Goal: Information Seeking & Learning: Learn about a topic

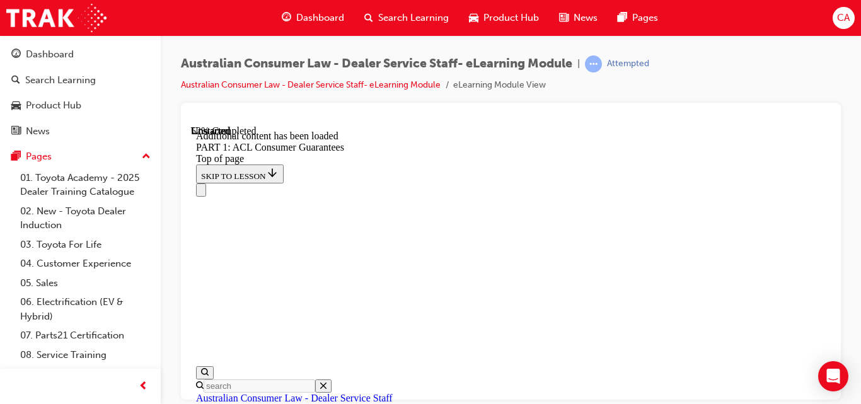
scroll to position [6098, 0]
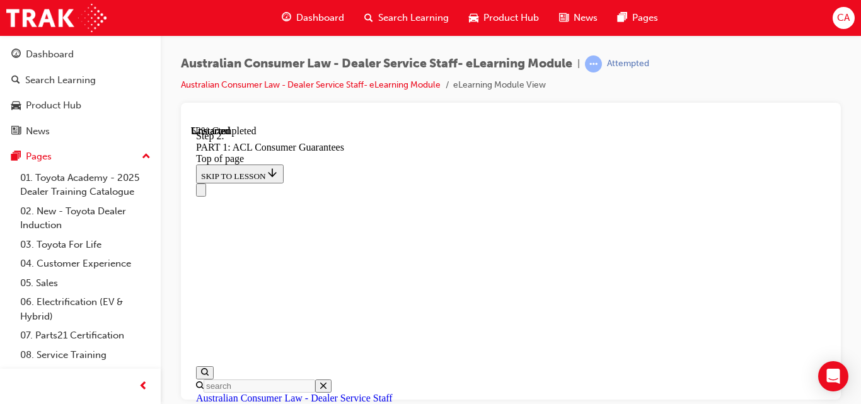
scroll to position [6011, 0]
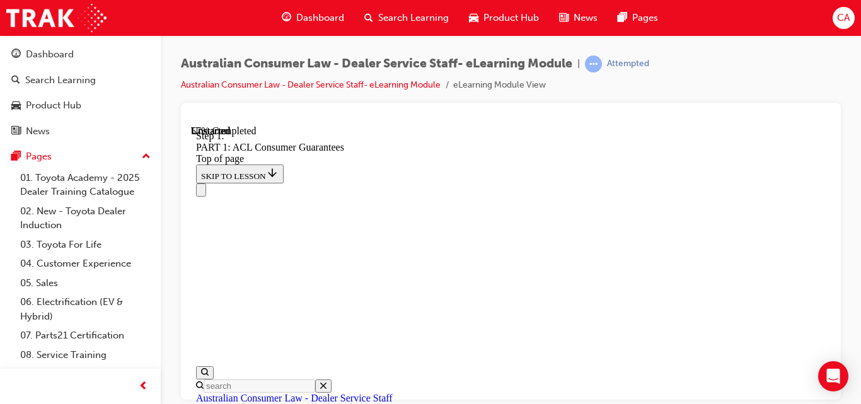
scroll to position [6670, 0]
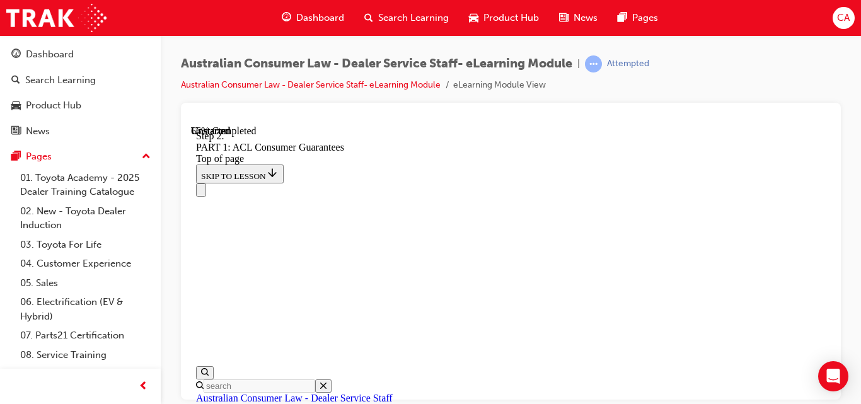
scroll to position [8126, 0]
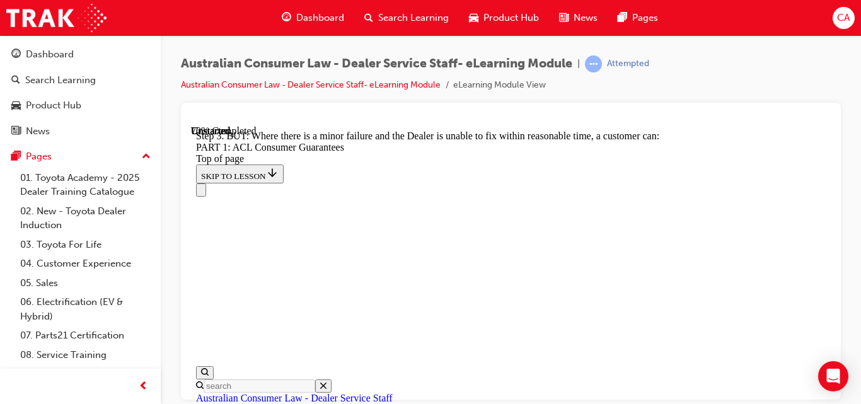
scroll to position [9260, 0]
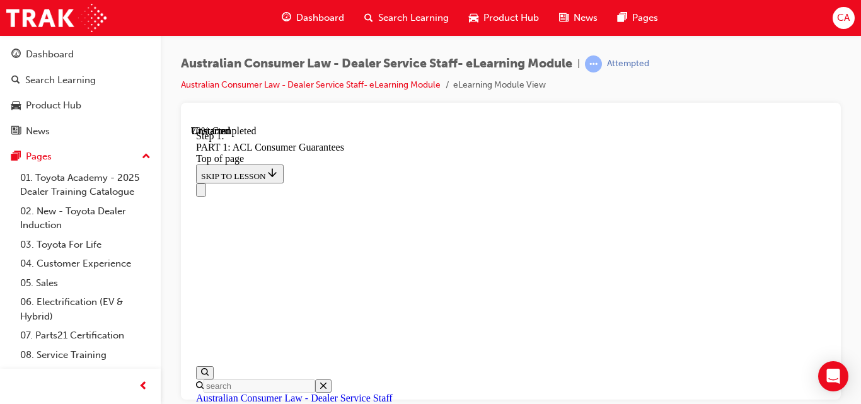
scroll to position [9200, 0]
drag, startPoint x: 798, startPoint y: 293, endPoint x: 815, endPoint y: 265, distance: 33.1
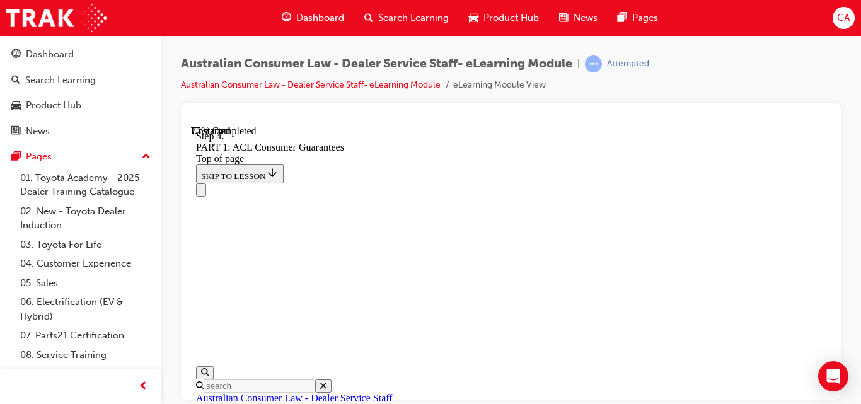
scroll to position [10452, 0]
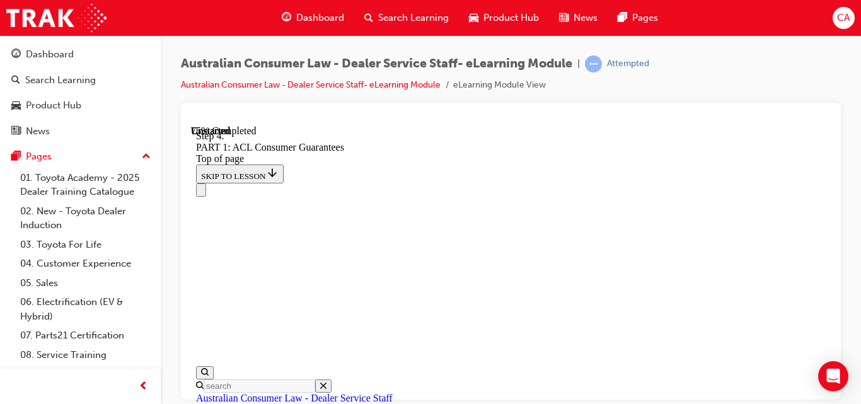
scroll to position [10376, 0]
drag, startPoint x: 727, startPoint y: 343, endPoint x: 728, endPoint y: 352, distance: 8.8
drag, startPoint x: 728, startPoint y: 352, endPoint x: 793, endPoint y: 322, distance: 72.2
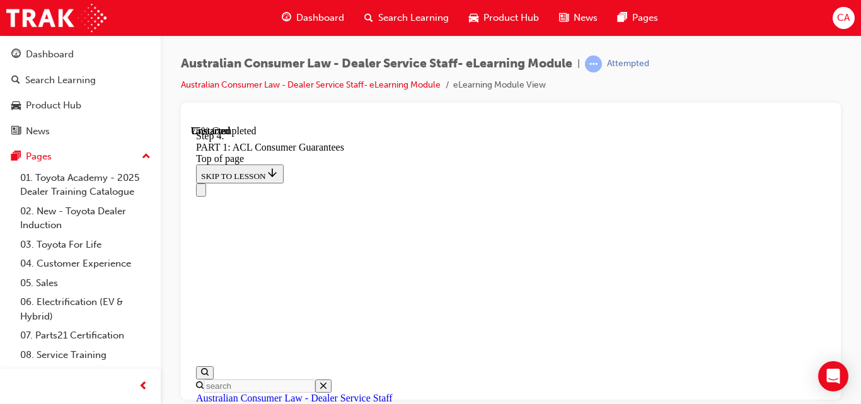
scroll to position [10447, 0]
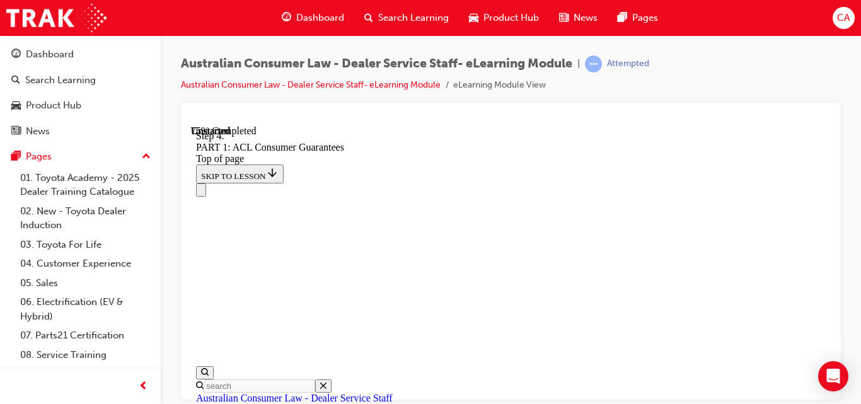
scroll to position [10363, 0]
drag, startPoint x: 752, startPoint y: 366, endPoint x: 799, endPoint y: 286, distance: 93.3
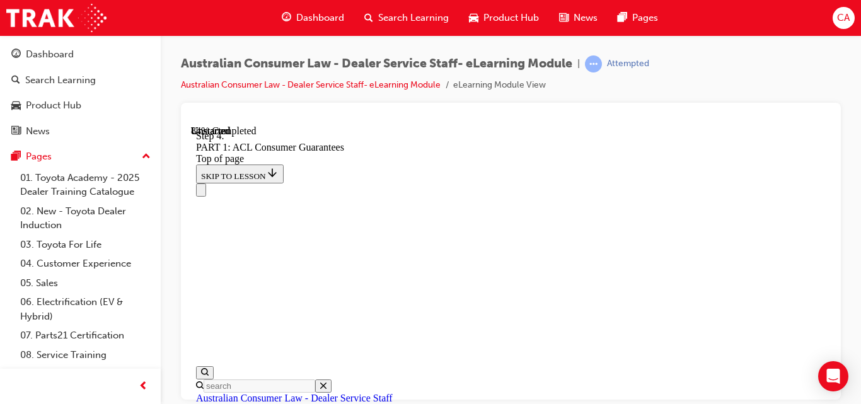
drag, startPoint x: 700, startPoint y: 315, endPoint x: 707, endPoint y: 315, distance: 6.9
drag, startPoint x: 707, startPoint y: 315, endPoint x: 730, endPoint y: 310, distance: 23.1
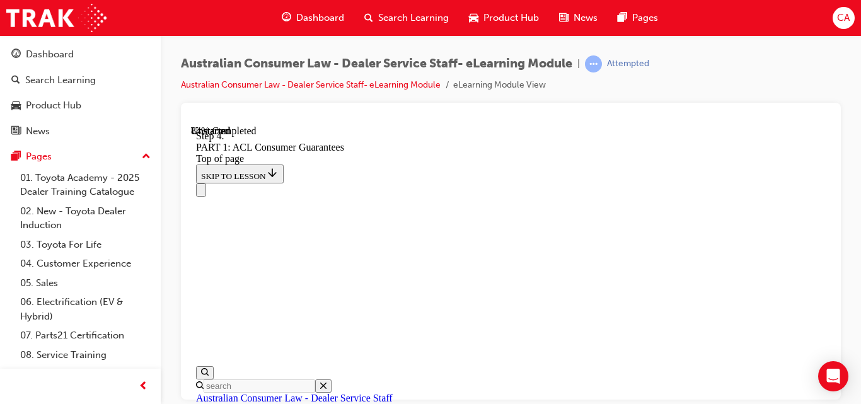
scroll to position [11877, 0]
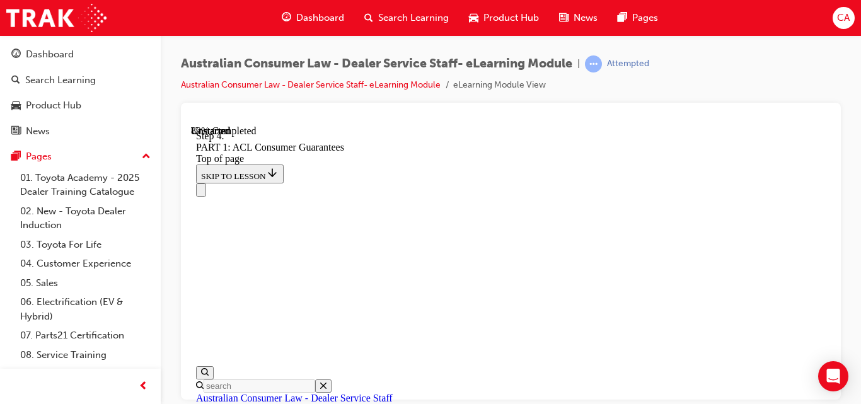
drag, startPoint x: 537, startPoint y: 298, endPoint x: 622, endPoint y: 173, distance: 151.5
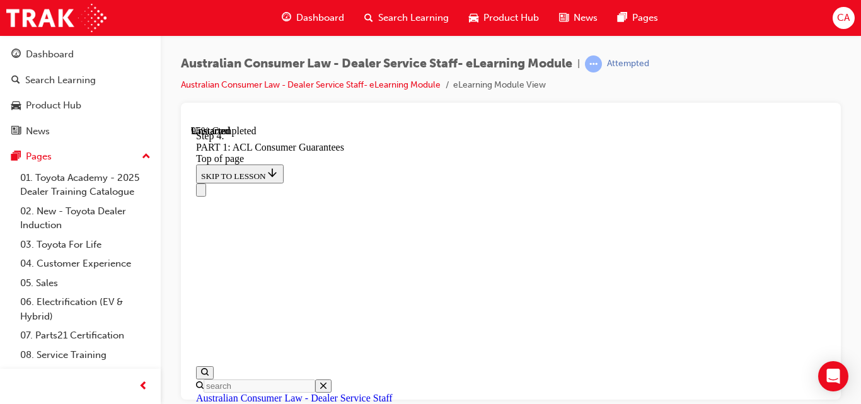
drag, startPoint x: 622, startPoint y: 173, endPoint x: 507, endPoint y: 339, distance: 202.0
drag, startPoint x: 495, startPoint y: 327, endPoint x: 631, endPoint y: 219, distance: 173.6
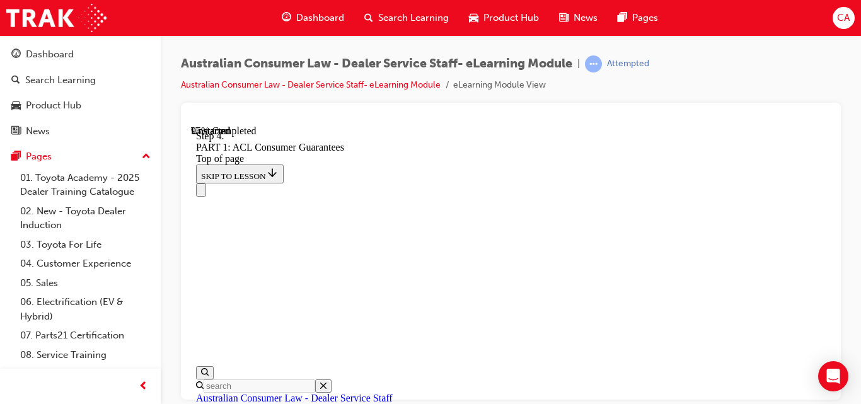
drag, startPoint x: 534, startPoint y: 279, endPoint x: 567, endPoint y: 334, distance: 64.2
drag, startPoint x: 542, startPoint y: 301, endPoint x: 591, endPoint y: 209, distance: 104.9
drag, startPoint x: 591, startPoint y: 209, endPoint x: 533, endPoint y: 257, distance: 75.2
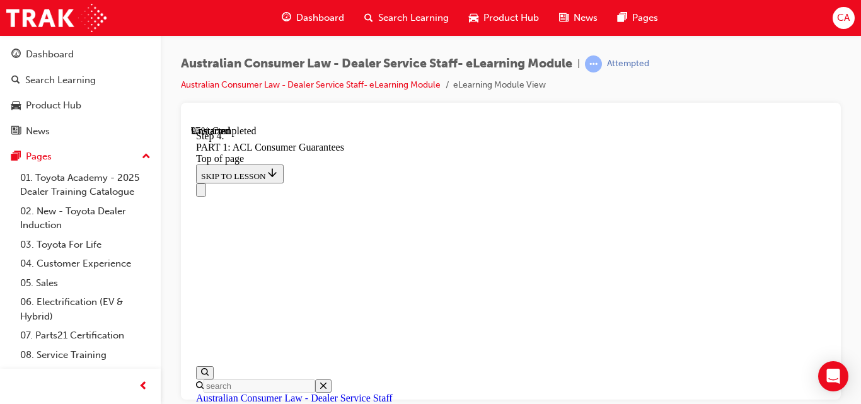
scroll to position [14821, 0]
drag, startPoint x: 494, startPoint y: 252, endPoint x: 587, endPoint y: 241, distance: 93.9
drag, startPoint x: 587, startPoint y: 241, endPoint x: 520, endPoint y: 230, distance: 68.5
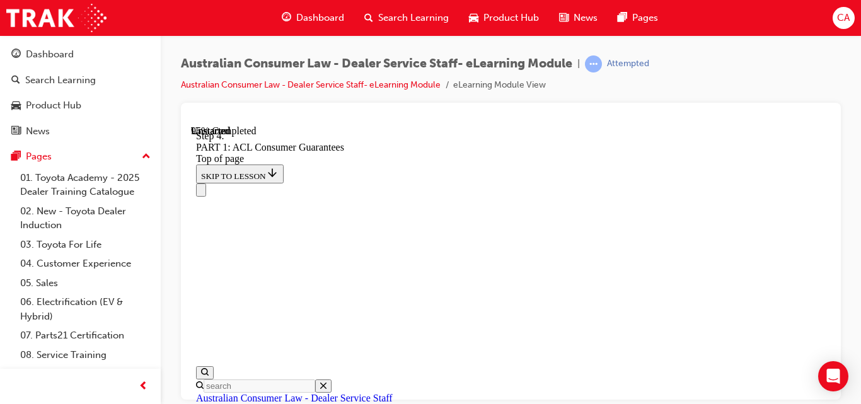
drag, startPoint x: 590, startPoint y: 149, endPoint x: 518, endPoint y: 176, distance: 77.2
drag, startPoint x: 515, startPoint y: 269, endPoint x: 558, endPoint y: 156, distance: 121.5
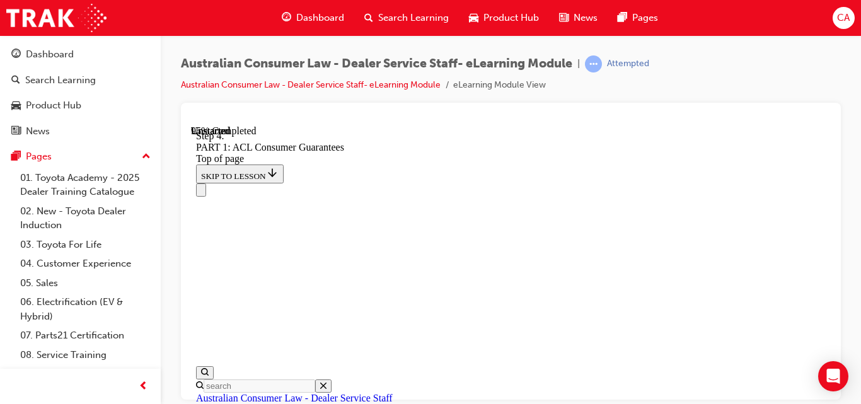
drag, startPoint x: 558, startPoint y: 156, endPoint x: 450, endPoint y: 199, distance: 116.8
drag, startPoint x: 499, startPoint y: 325, endPoint x: 515, endPoint y: 184, distance: 141.6
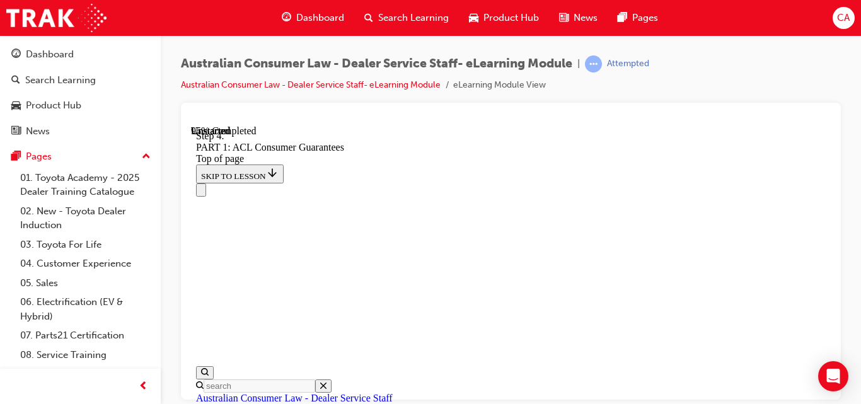
scroll to position [14890, 0]
drag, startPoint x: 527, startPoint y: 162, endPoint x: 455, endPoint y: 358, distance: 208.5
drag, startPoint x: 542, startPoint y: 347, endPoint x: 405, endPoint y: 360, distance: 137.4
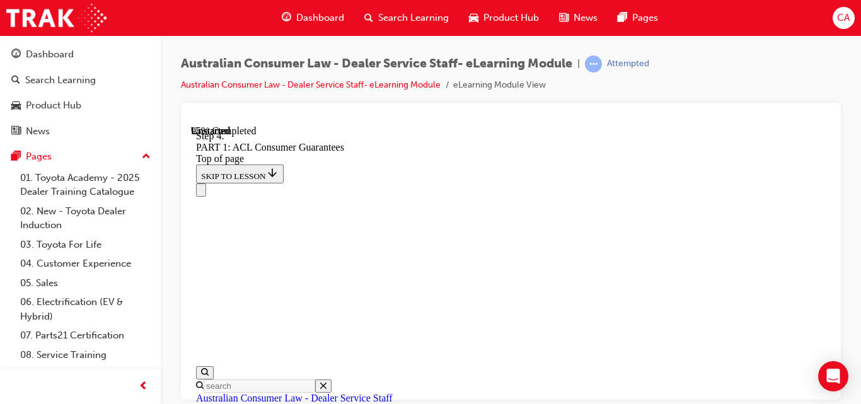
drag, startPoint x: 557, startPoint y: 158, endPoint x: 567, endPoint y: 326, distance: 168.0
drag, startPoint x: 520, startPoint y: 269, endPoint x: 584, endPoint y: 269, distance: 64.3
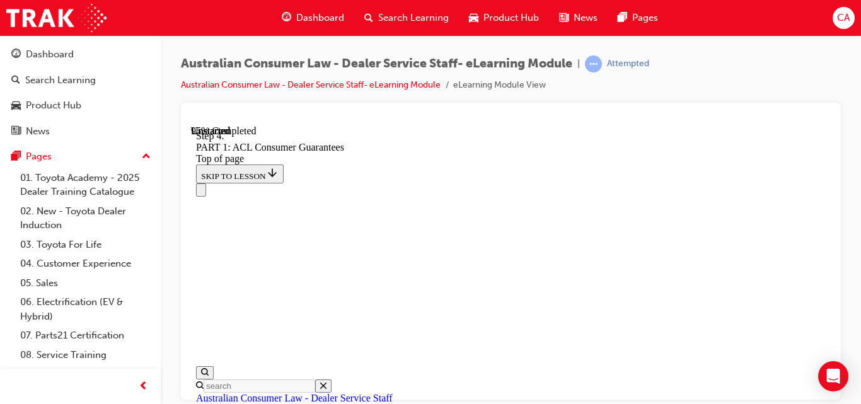
drag, startPoint x: 584, startPoint y: 269, endPoint x: 537, endPoint y: 277, distance: 48.1
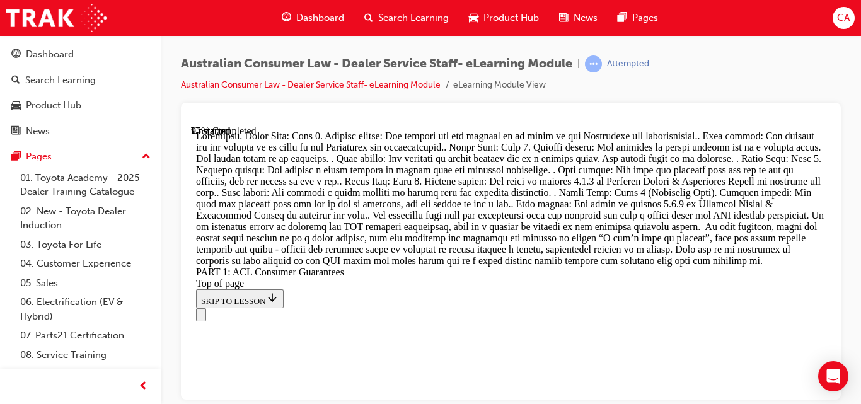
scroll to position [15486, 0]
drag, startPoint x: 521, startPoint y: 332, endPoint x: 561, endPoint y: 226, distance: 113.1
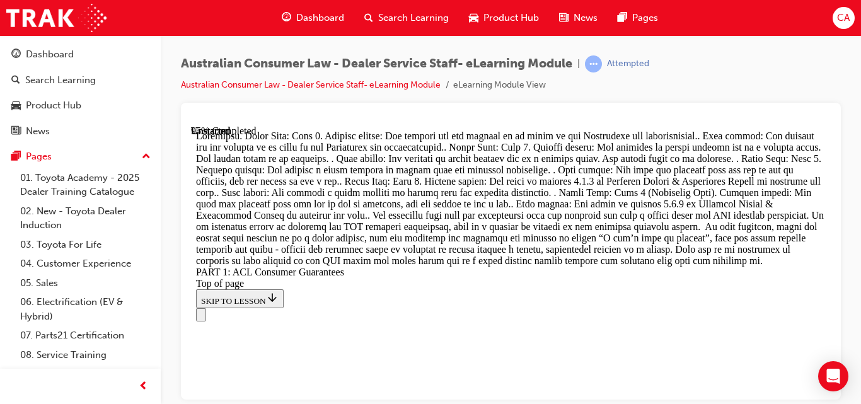
drag, startPoint x: 555, startPoint y: 293, endPoint x: 588, endPoint y: 217, distance: 83.3
drag, startPoint x: 542, startPoint y: 327, endPoint x: 600, endPoint y: 334, distance: 59.0
drag, startPoint x: 600, startPoint y: 334, endPoint x: 490, endPoint y: 270, distance: 127.1
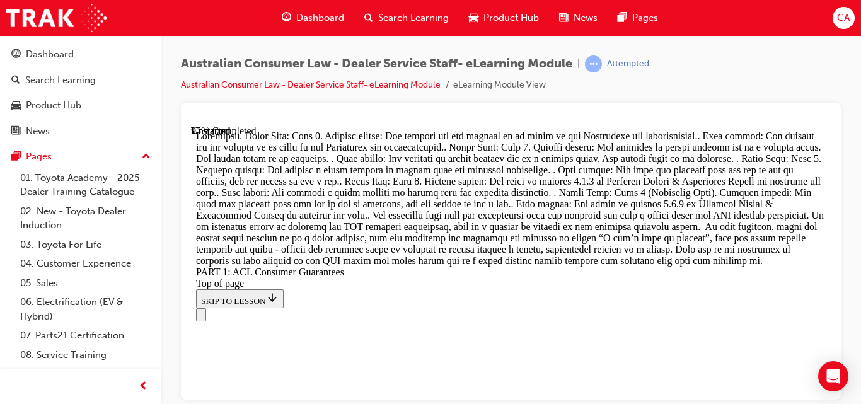
drag, startPoint x: 532, startPoint y: 243, endPoint x: 596, endPoint y: 248, distance: 63.9
drag, startPoint x: 596, startPoint y: 248, endPoint x: 491, endPoint y: 241, distance: 105.6
drag, startPoint x: 491, startPoint y: 241, endPoint x: 527, endPoint y: 241, distance: 36.6
drag, startPoint x: 527, startPoint y: 241, endPoint x: 497, endPoint y: 246, distance: 30.1
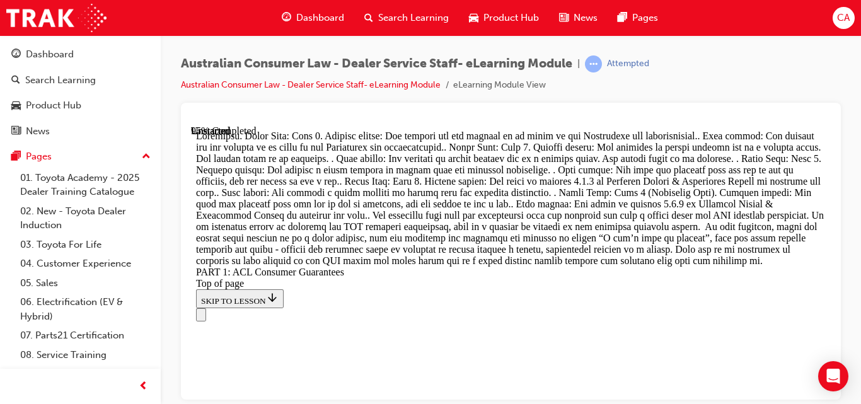
drag, startPoint x: 497, startPoint y: 246, endPoint x: 482, endPoint y: 252, distance: 16.2
drag, startPoint x: 501, startPoint y: 247, endPoint x: 538, endPoint y: 246, distance: 37.2
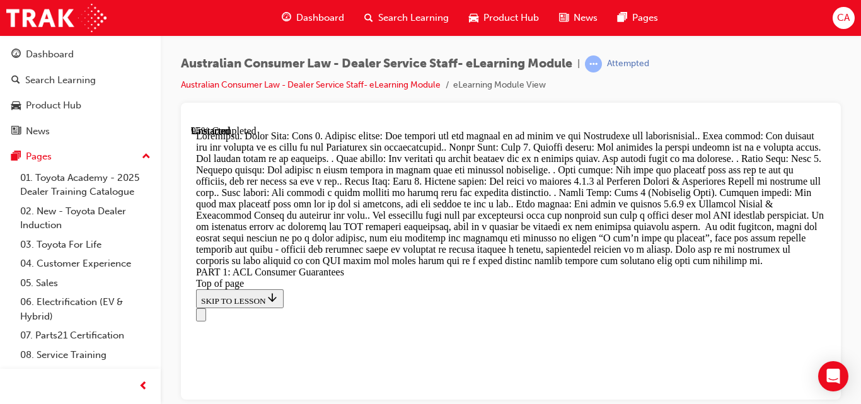
drag, startPoint x: 497, startPoint y: 274, endPoint x: 536, endPoint y: 273, distance: 38.5
drag, startPoint x: 497, startPoint y: 236, endPoint x: 545, endPoint y: 235, distance: 47.9
drag, startPoint x: 545, startPoint y: 235, endPoint x: 491, endPoint y: 231, distance: 54.4
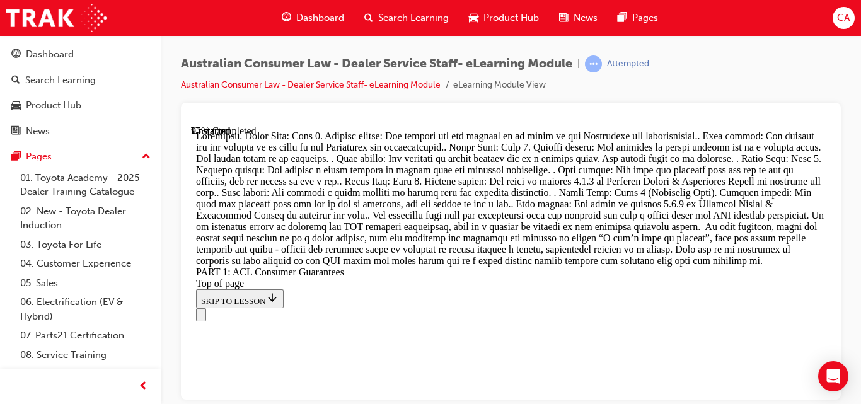
drag, startPoint x: 491, startPoint y: 231, endPoint x: 525, endPoint y: 233, distance: 34.7
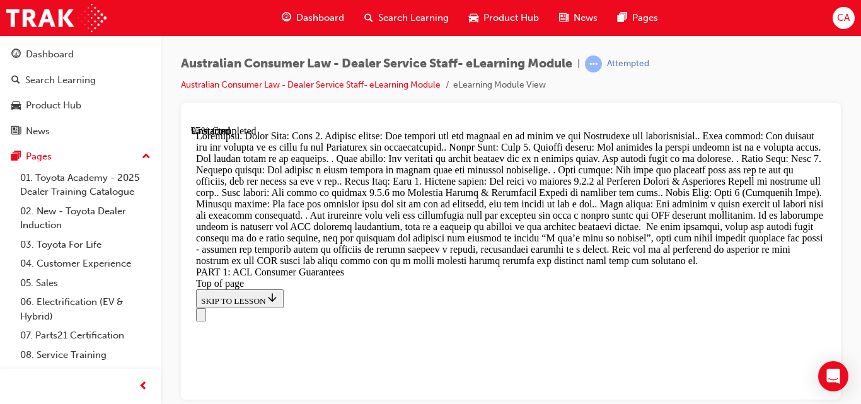
scroll to position [15227, 0]
drag, startPoint x: 516, startPoint y: 334, endPoint x: 571, endPoint y: 216, distance: 130.3
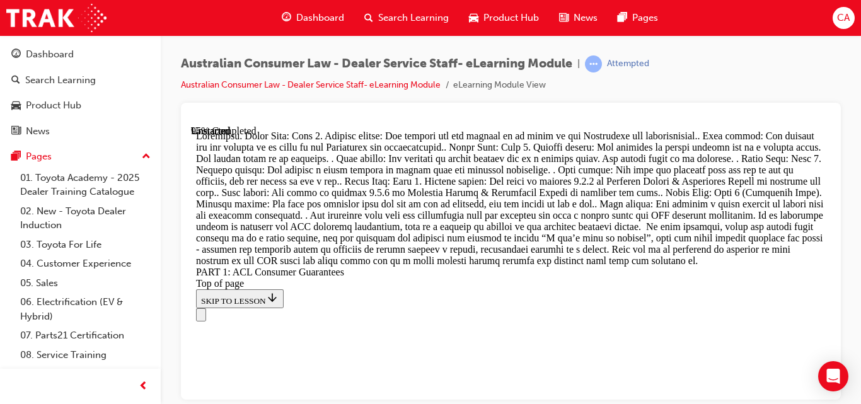
drag, startPoint x: 559, startPoint y: 218, endPoint x: 605, endPoint y: 212, distance: 46.3
drag, startPoint x: 605, startPoint y: 212, endPoint x: 521, endPoint y: 207, distance: 84.6
drag, startPoint x: 487, startPoint y: 360, endPoint x: 533, endPoint y: 266, distance: 104.9
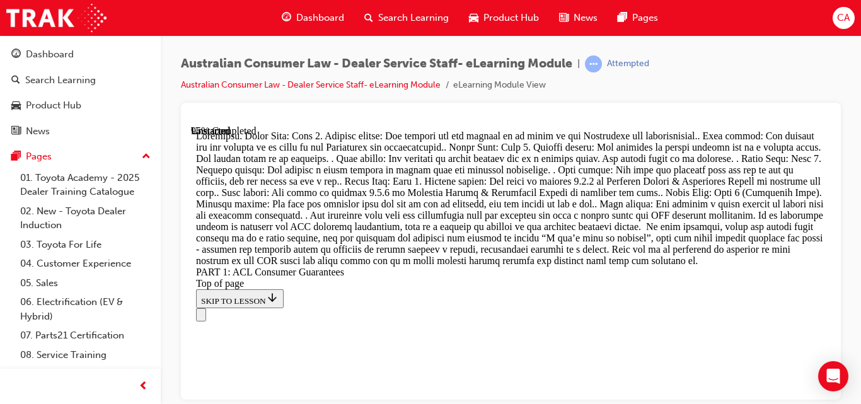
scroll to position [14775, 0]
drag, startPoint x: 492, startPoint y: 376, endPoint x: 533, endPoint y: 214, distance: 167.3
drag, startPoint x: 520, startPoint y: 282, endPoint x: 572, endPoint y: 282, distance: 51.7
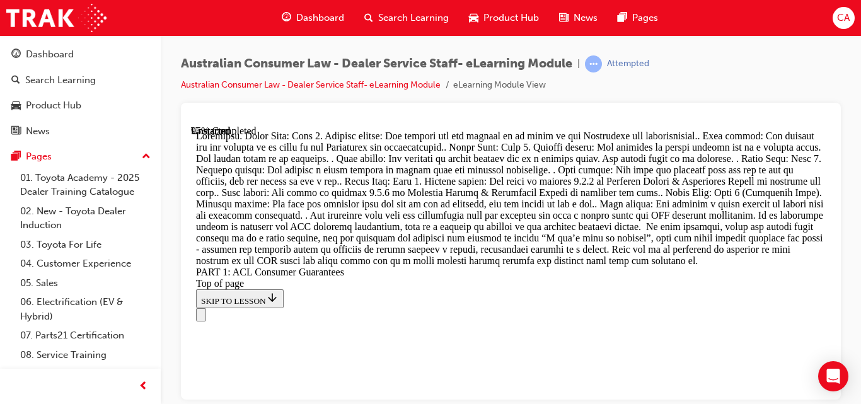
scroll to position [15004, 0]
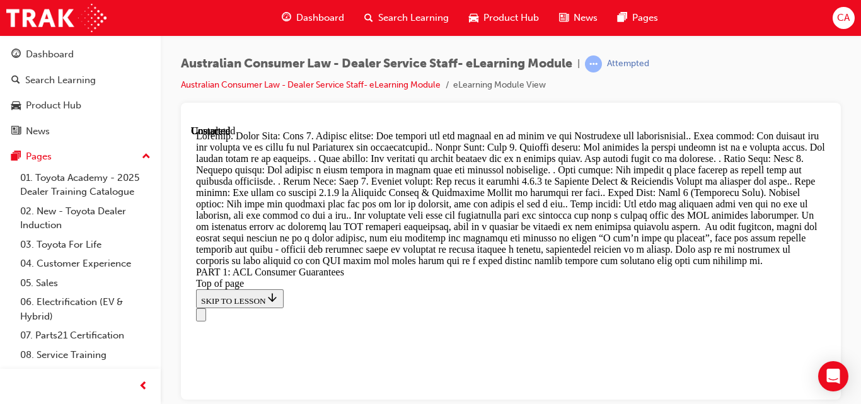
scroll to position [16088, 0]
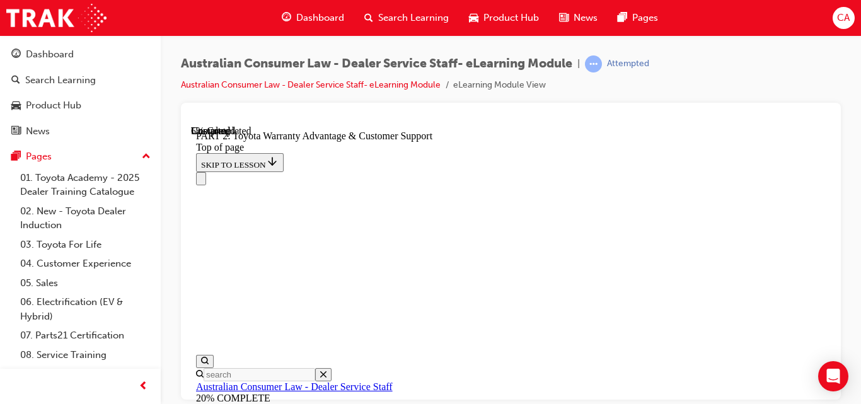
scroll to position [1053, 0]
drag, startPoint x: 633, startPoint y: 199, endPoint x: 663, endPoint y: 264, distance: 72.0
drag, startPoint x: 663, startPoint y: 264, endPoint x: 746, endPoint y: 267, distance: 83.3
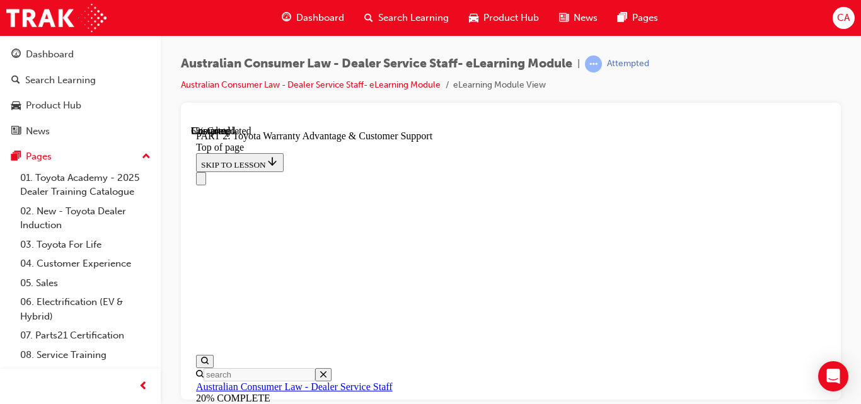
scroll to position [1203, 0]
click button "CONTINUE"
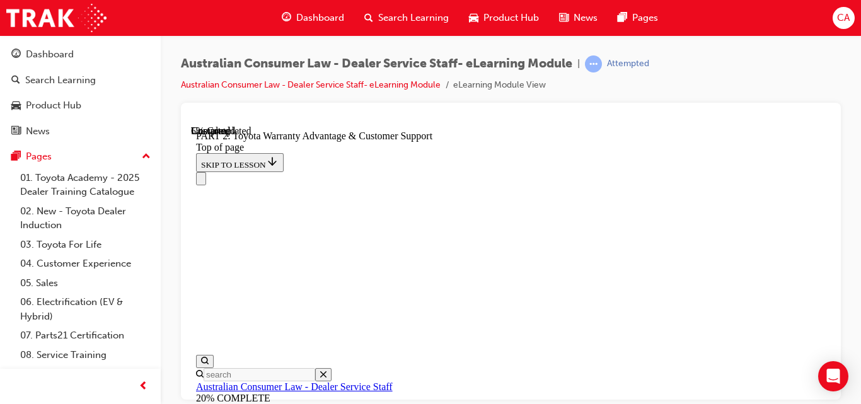
click button "CONTINUE"
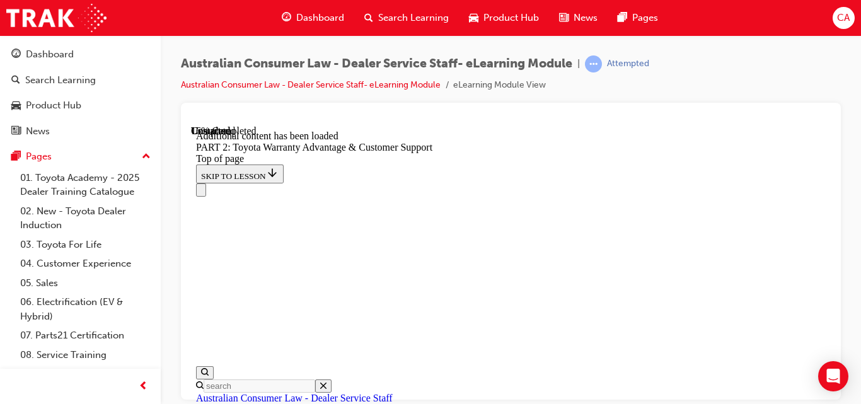
scroll to position [1494, 0]
click button "CONTINUE"
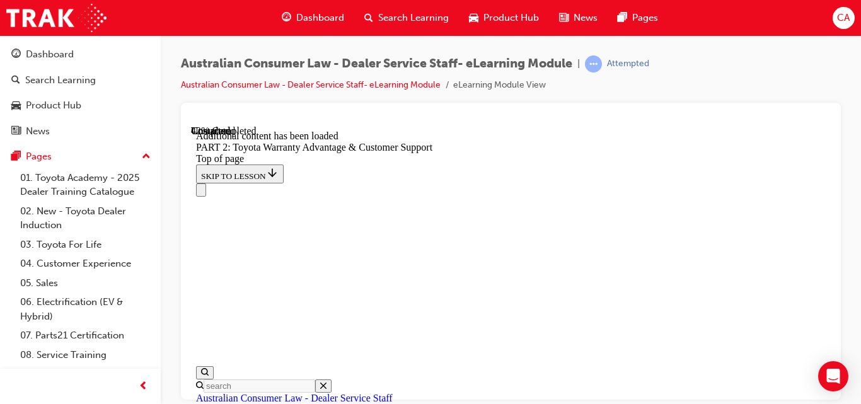
scroll to position [2431, 0]
click button "CONTINUE"
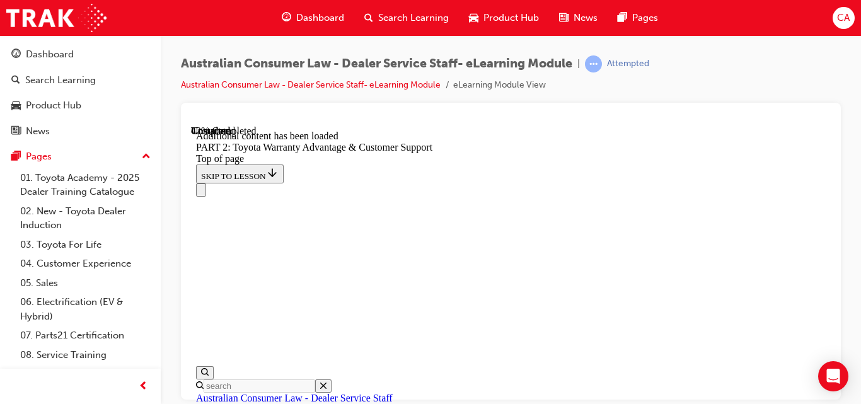
scroll to position [2250, 0]
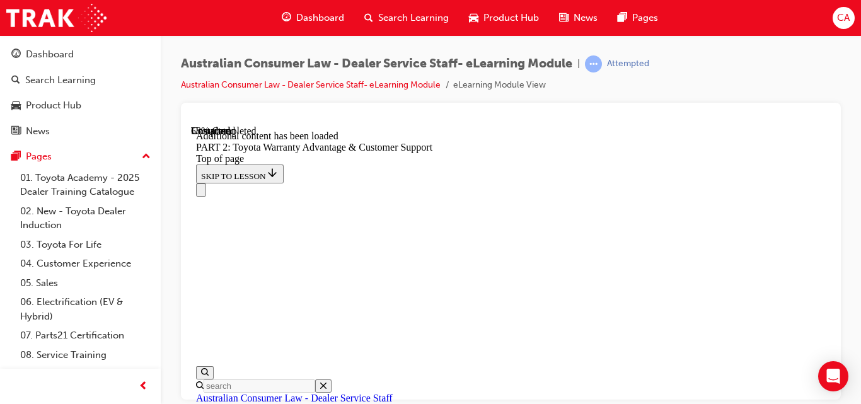
click button "CONTINUE"
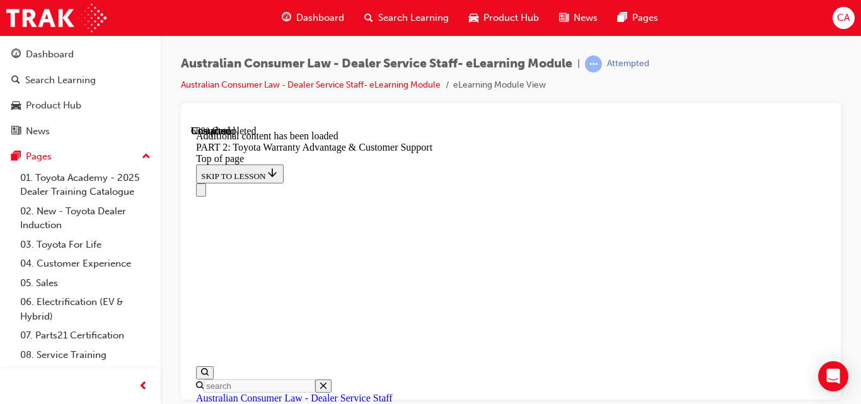
scroll to position [3249, 0]
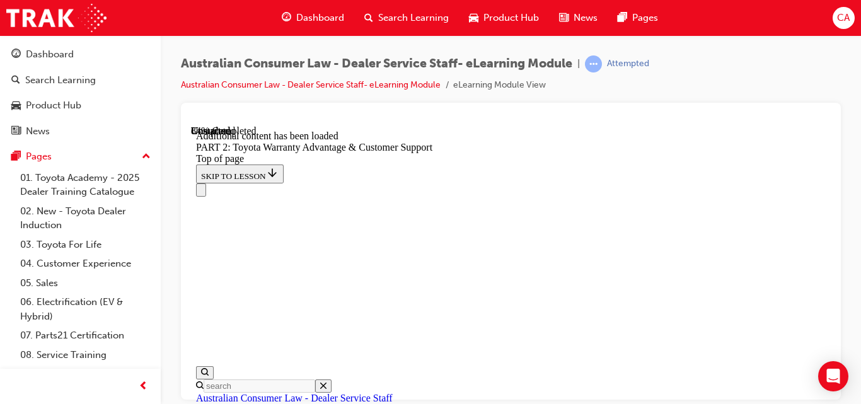
scroll to position [4849, 0]
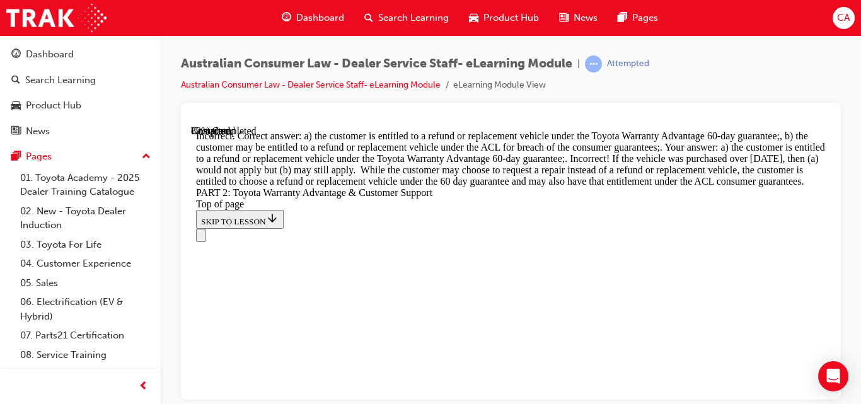
scroll to position [5372, 0]
drag, startPoint x: 595, startPoint y: 362, endPoint x: 593, endPoint y: 376, distance: 14.6
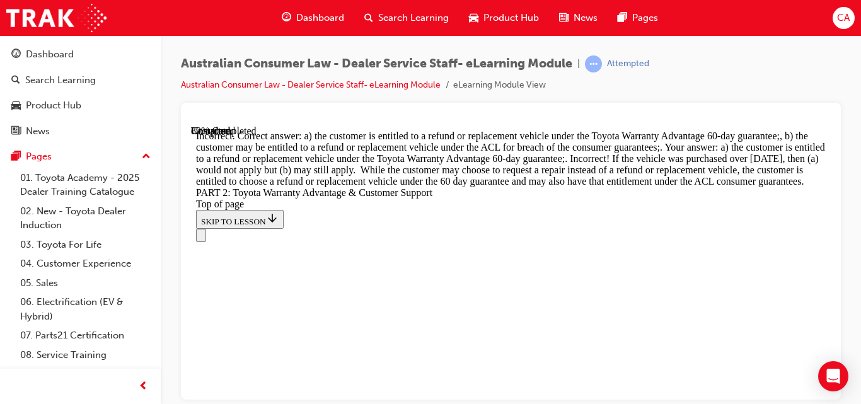
scroll to position [4916, 0]
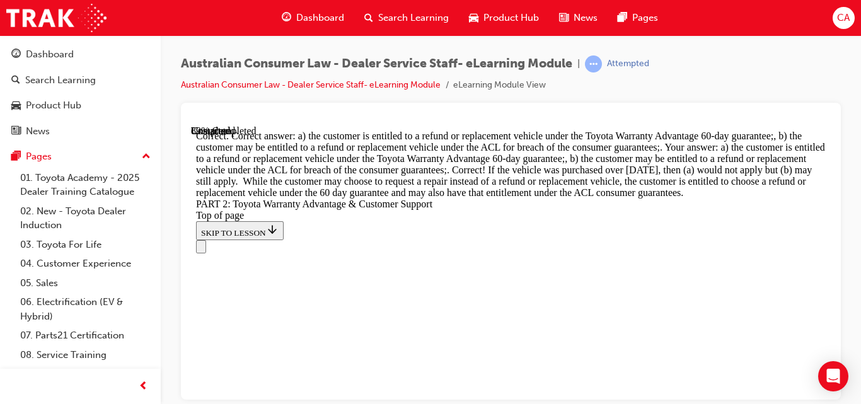
scroll to position [5301, 0]
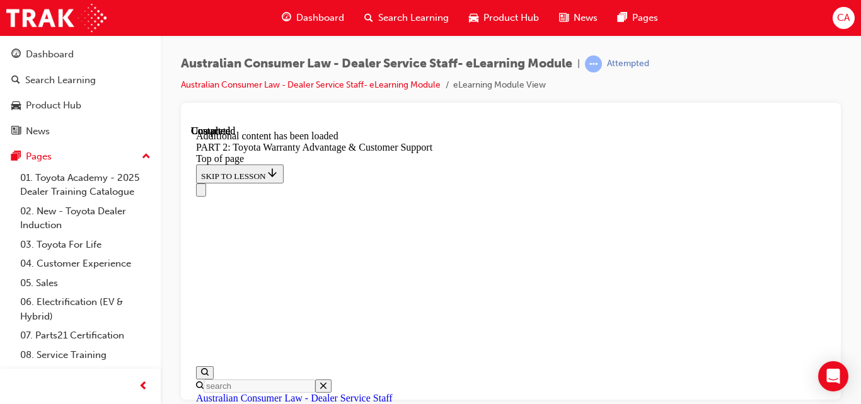
scroll to position [5843, 0]
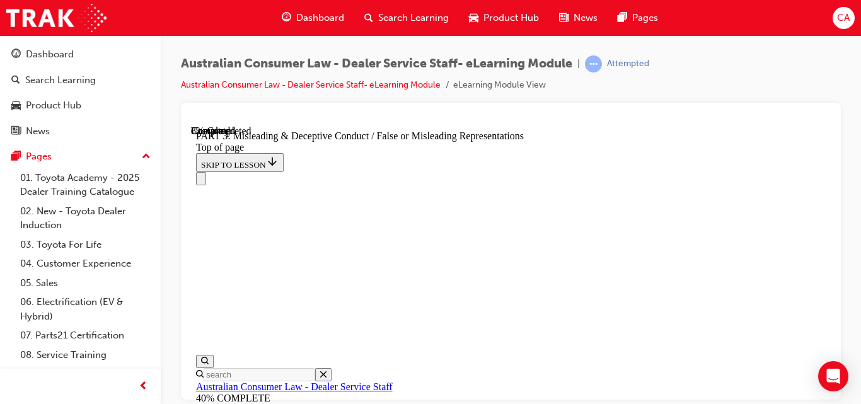
scroll to position [962, 0]
click button "CONTINUE"
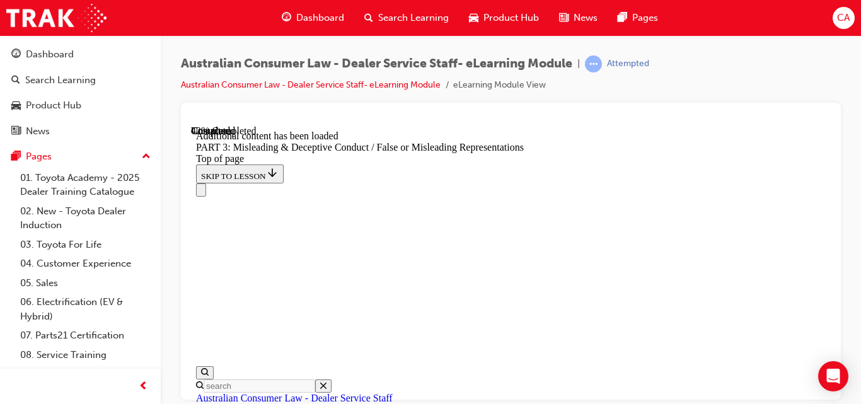
scroll to position [3316, 0]
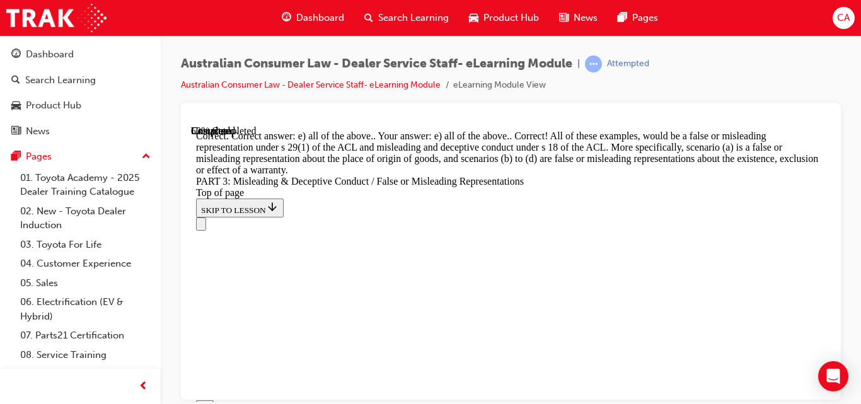
scroll to position [4071, 0]
drag, startPoint x: 579, startPoint y: 337, endPoint x: 492, endPoint y: 330, distance: 87.3
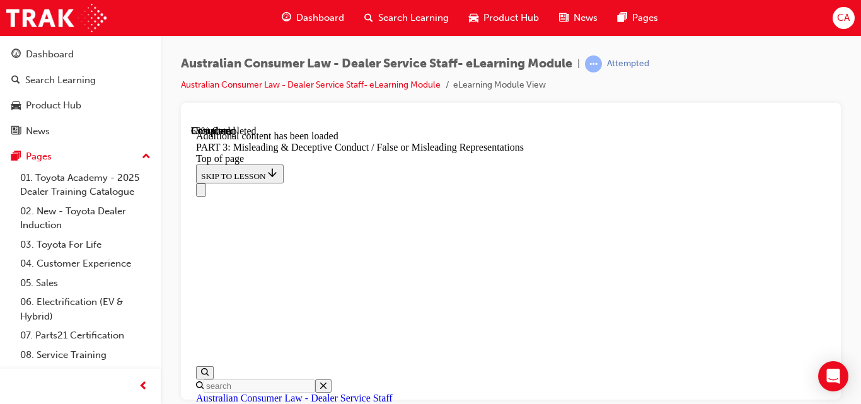
scroll to position [4284, 0]
click button "CONTINUE"
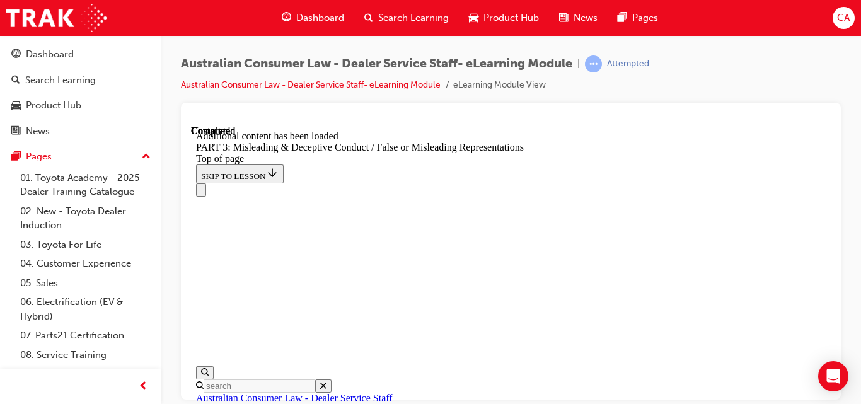
scroll to position [6196, 0]
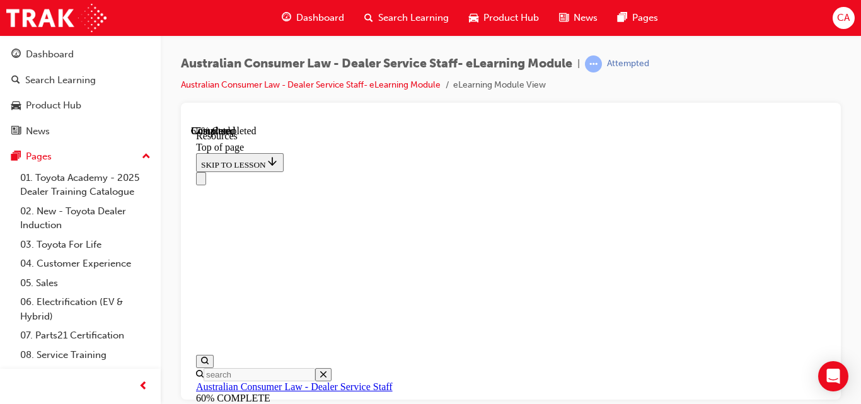
scroll to position [839, 0]
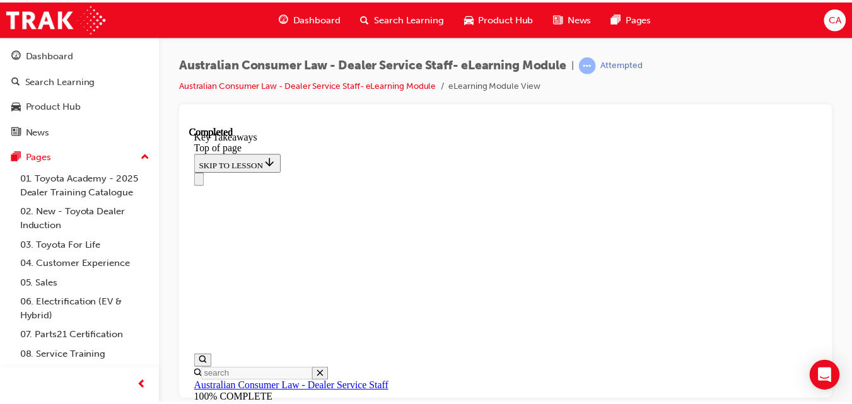
scroll to position [479, 0]
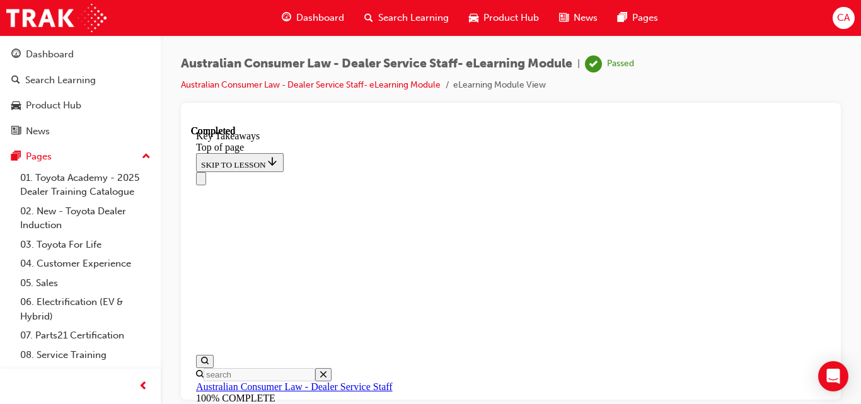
click at [401, 9] on div "Search Learning" at bounding box center [406, 18] width 105 height 26
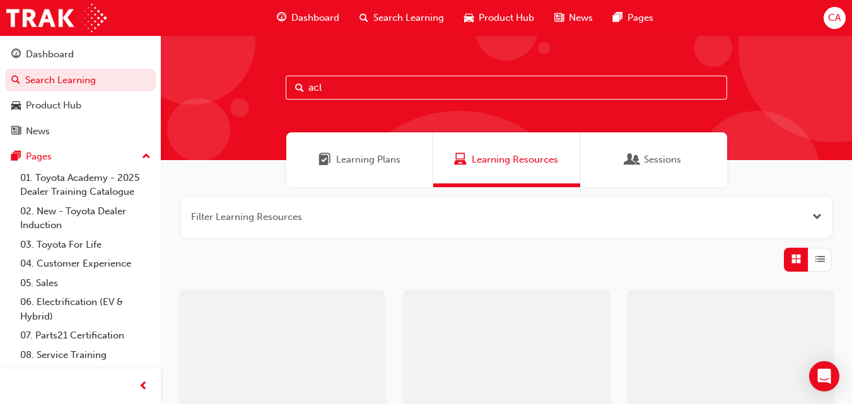
click at [378, 81] on input "acl" at bounding box center [506, 88] width 441 height 24
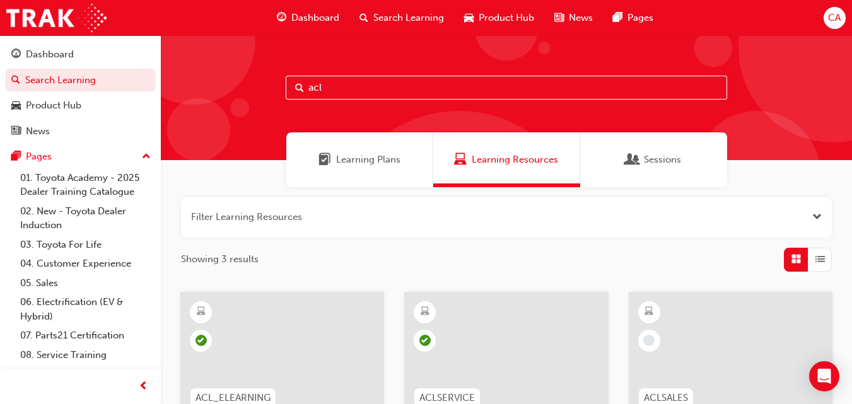
click at [438, 219] on button "button" at bounding box center [506, 217] width 651 height 40
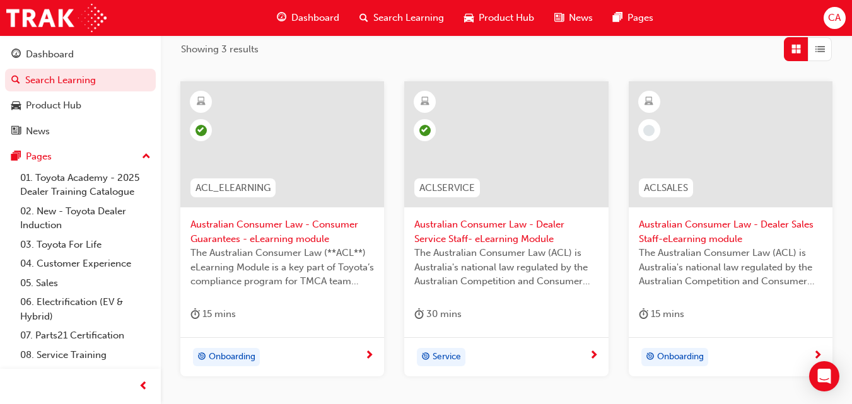
scroll to position [287, 0]
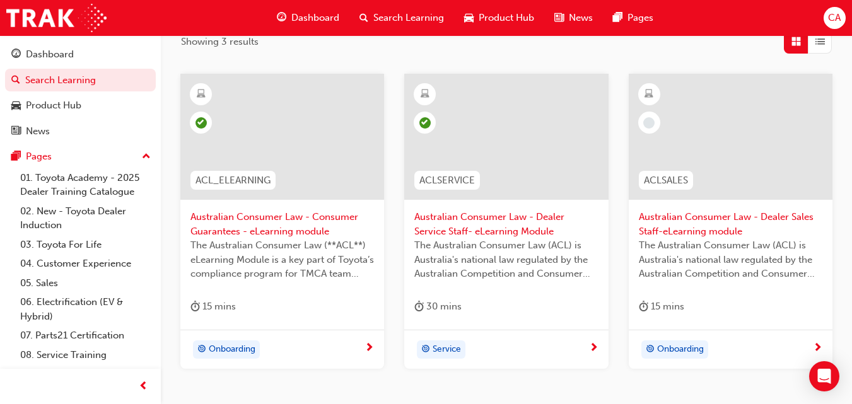
click at [707, 219] on span "Australian Consumer Law - Dealer Sales Staff-eLearning module" at bounding box center [730, 224] width 183 height 28
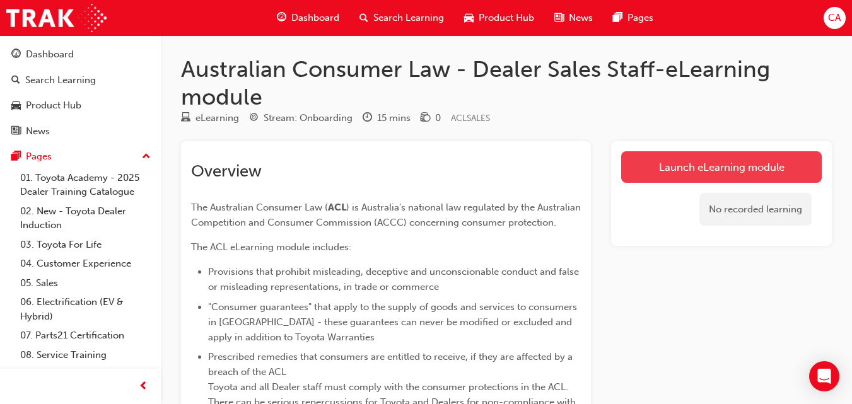
click at [685, 178] on link "Launch eLearning module" at bounding box center [721, 167] width 201 height 32
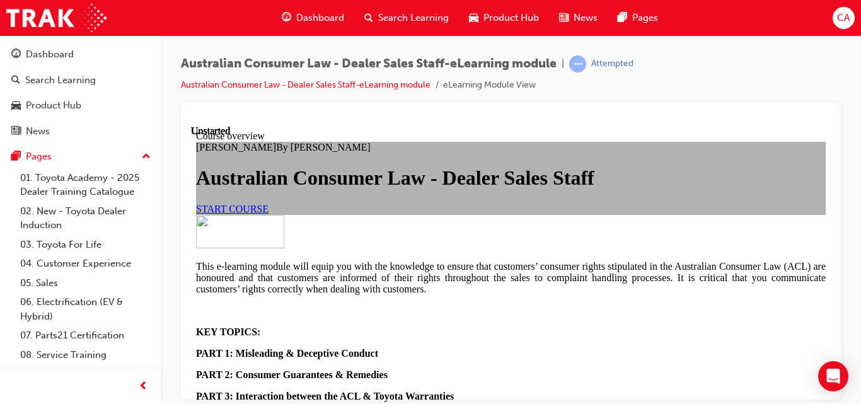
scroll to position [61, 0]
click at [269, 214] on span "START COURSE" at bounding box center [232, 208] width 73 height 11
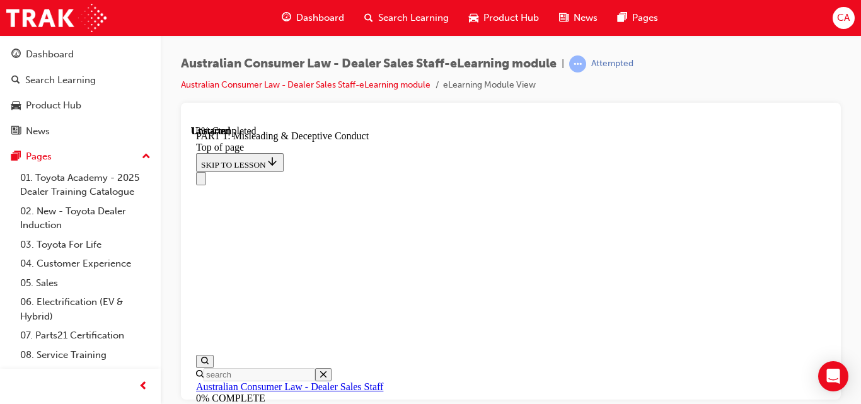
scroll to position [1077, 0]
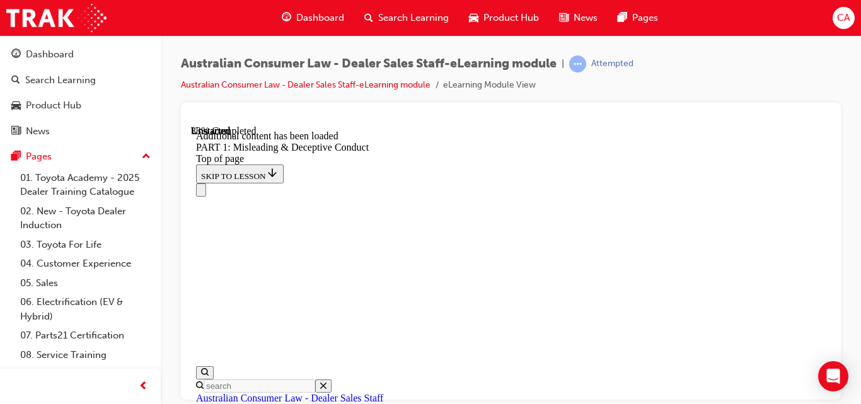
scroll to position [1788, 0]
drag, startPoint x: 782, startPoint y: 257, endPoint x: 738, endPoint y: 286, distance: 52.8
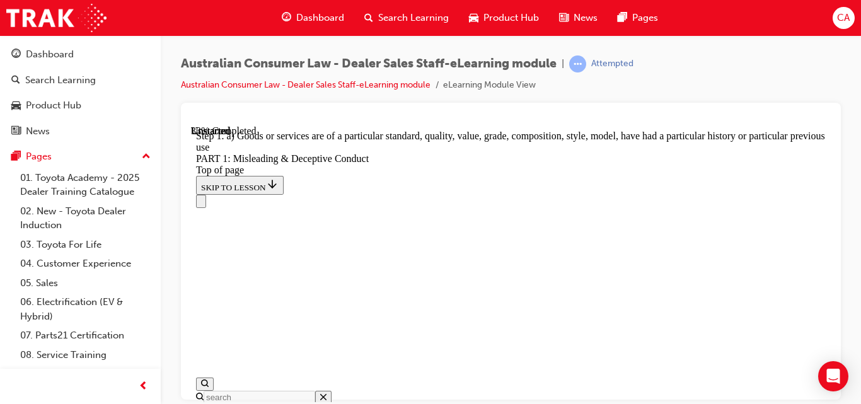
scroll to position [1752, 0]
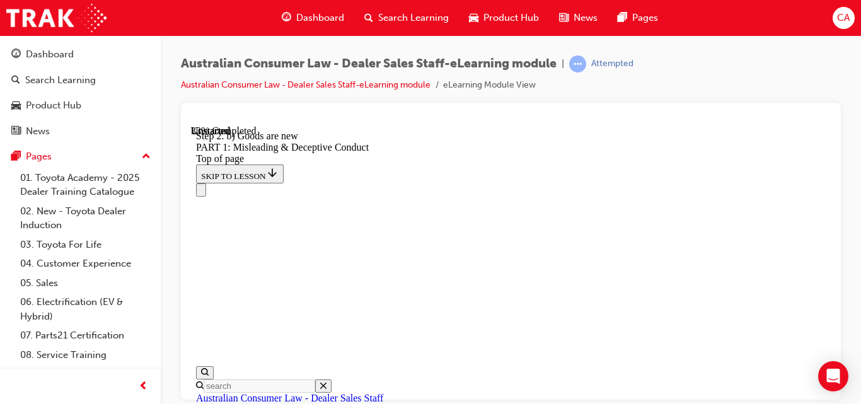
scroll to position [1682, 0]
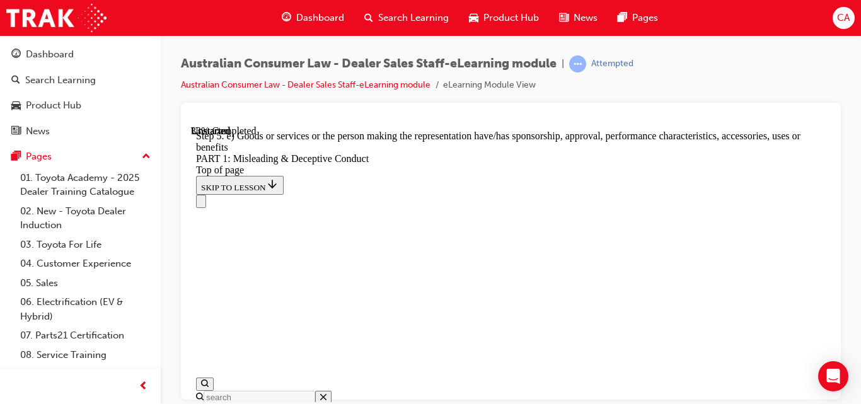
scroll to position [1741, 0]
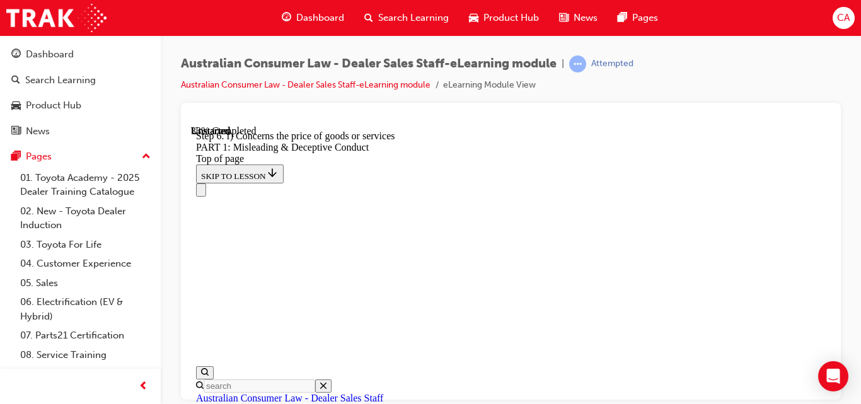
scroll to position [1682, 0]
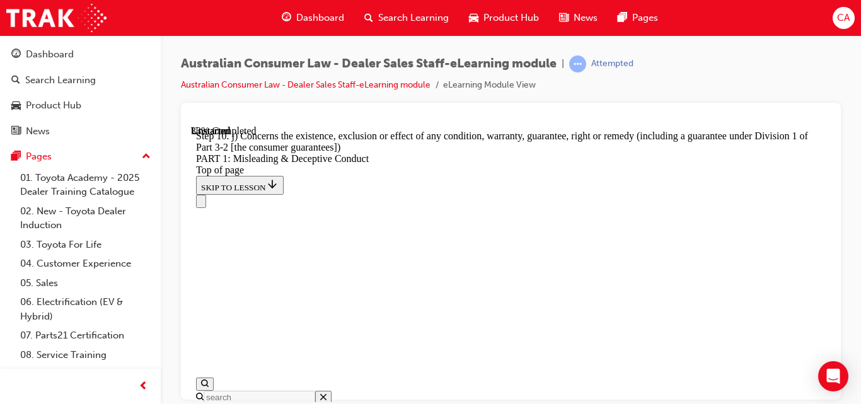
scroll to position [1766, 0]
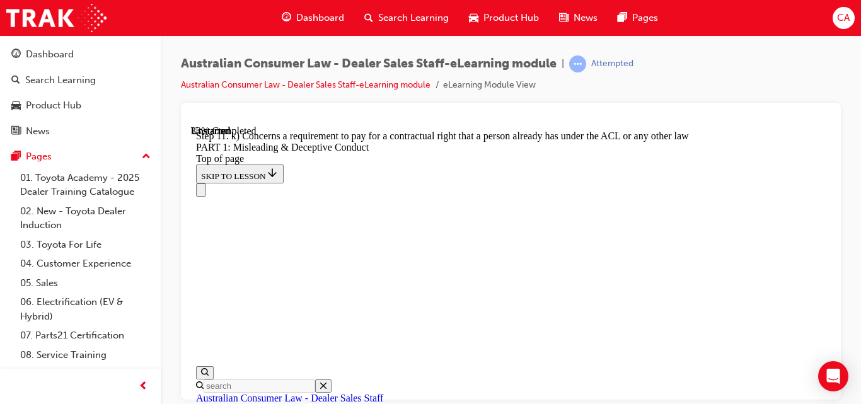
scroll to position [1735, 0]
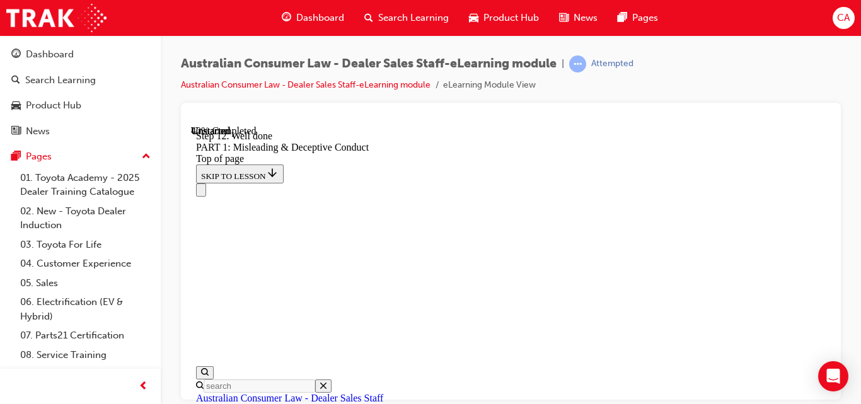
scroll to position [1802, 0]
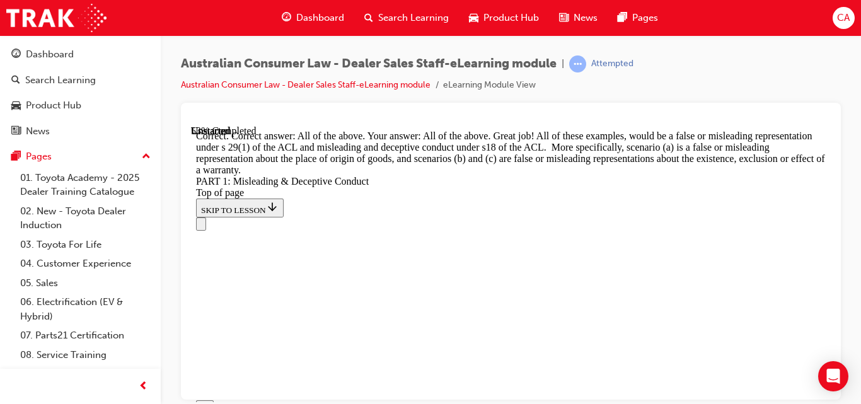
scroll to position [2712, 0]
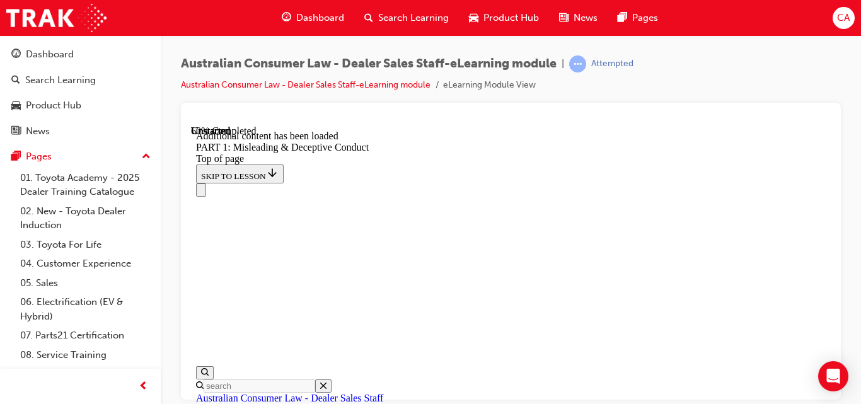
scroll to position [2988, 0]
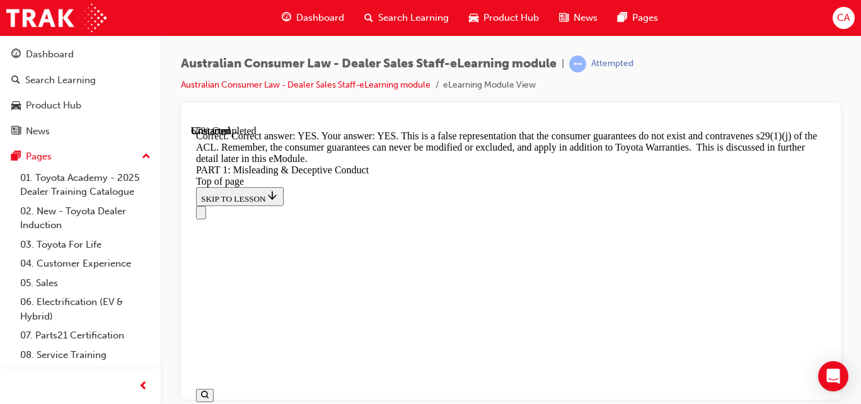
scroll to position [3141, 0]
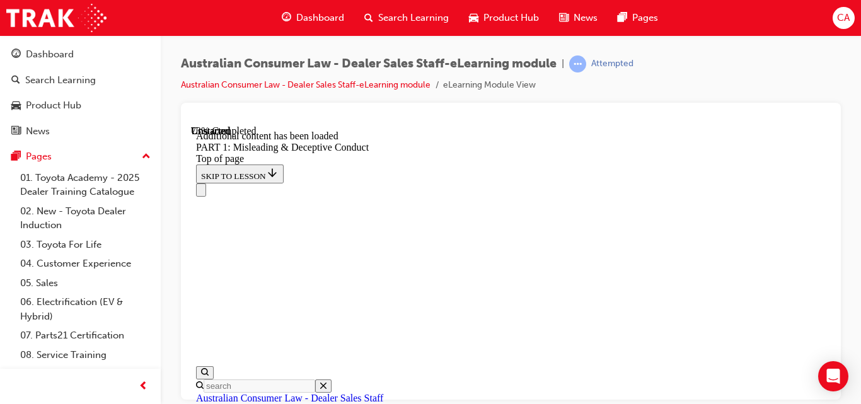
scroll to position [3573, 0]
click button "START"
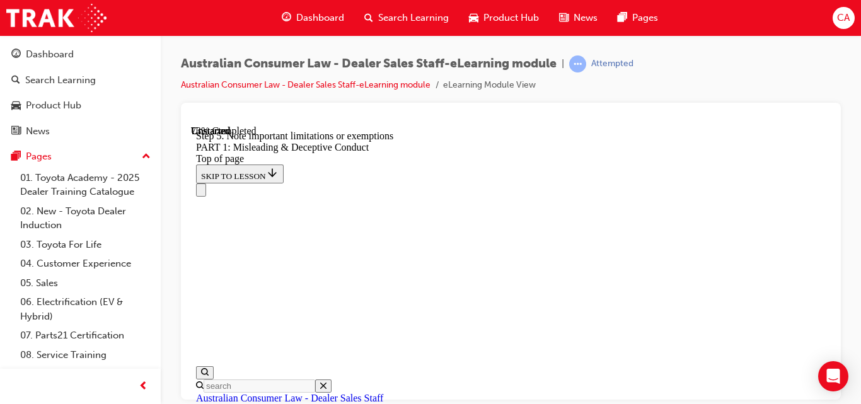
scroll to position [3612, 0]
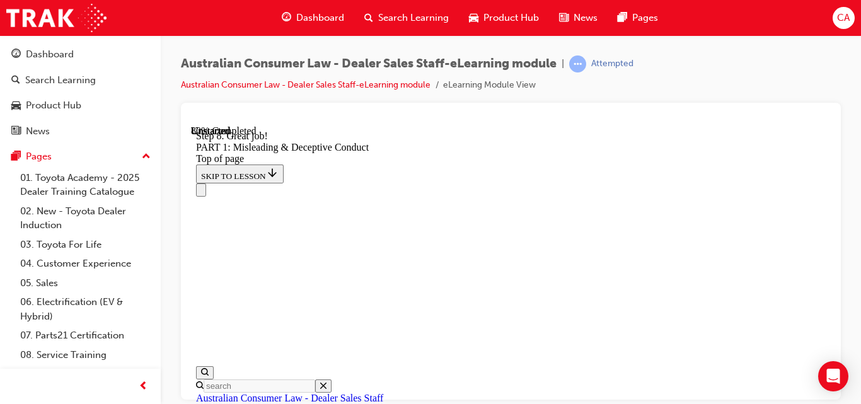
scroll to position [3770, 0]
click button "START"
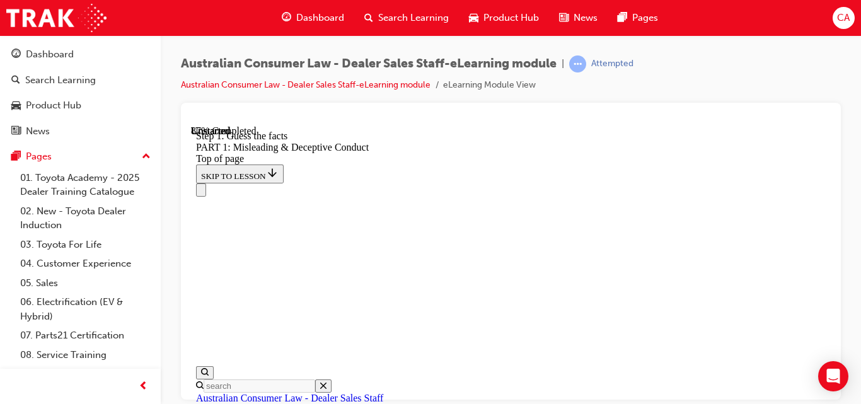
scroll to position [3928, 0]
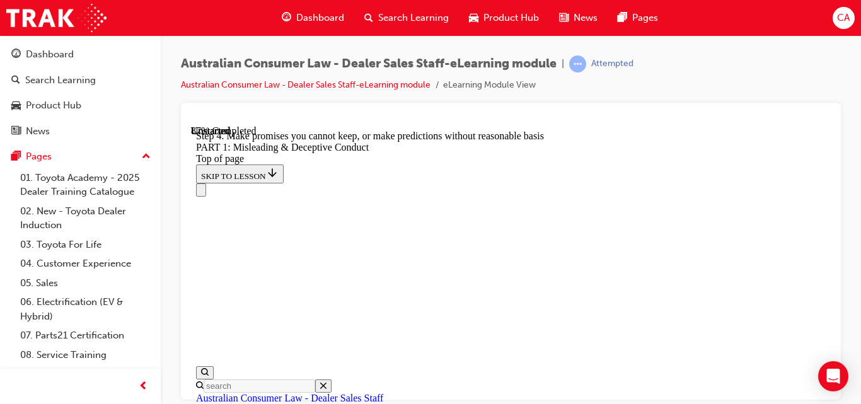
scroll to position [3932, 0]
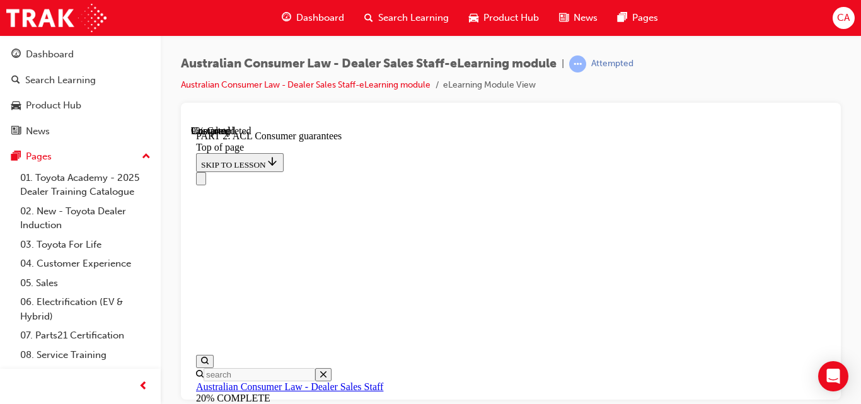
scroll to position [2366, 0]
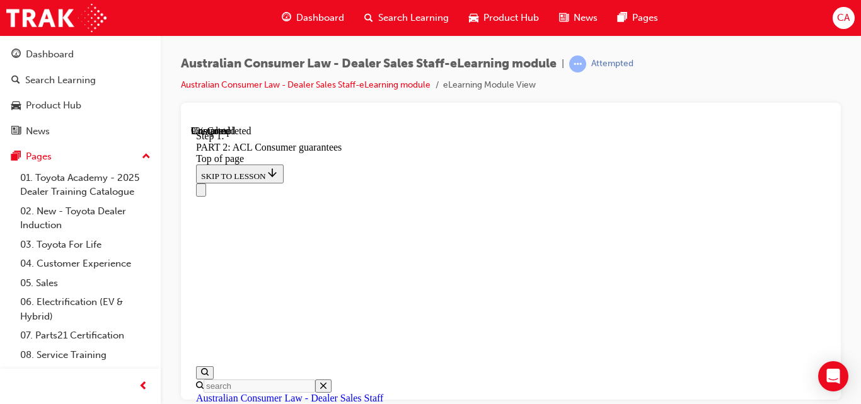
scroll to position [2340, 0]
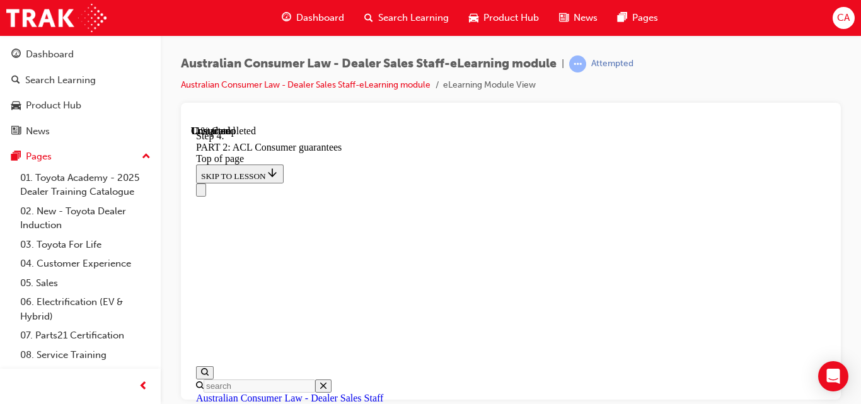
scroll to position [2492, 0]
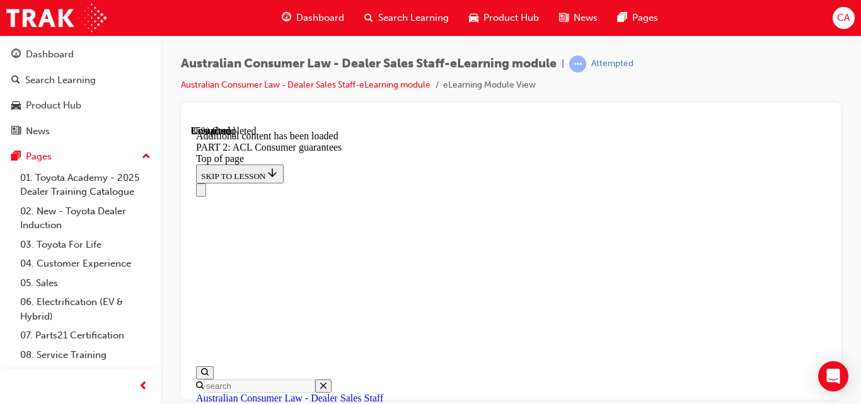
scroll to position [5774, 0]
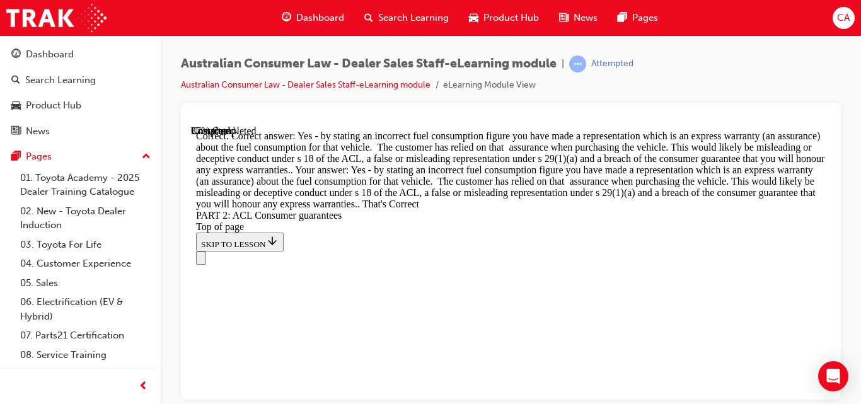
scroll to position [7135, 0]
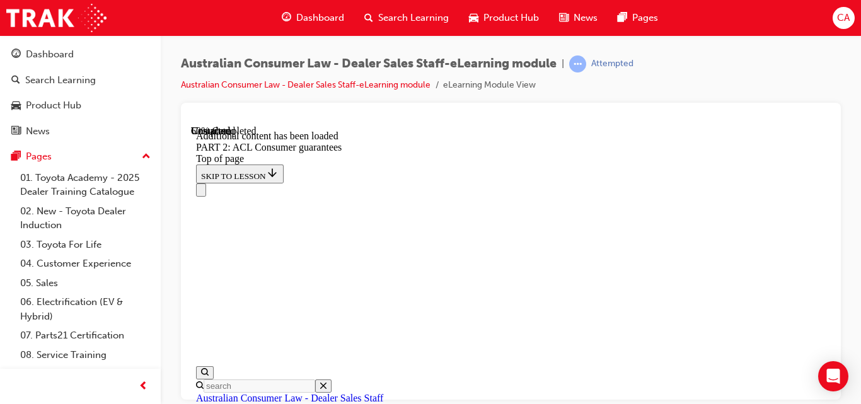
scroll to position [9473, 0]
drag, startPoint x: 600, startPoint y: 254, endPoint x: 573, endPoint y: 255, distance: 26.5
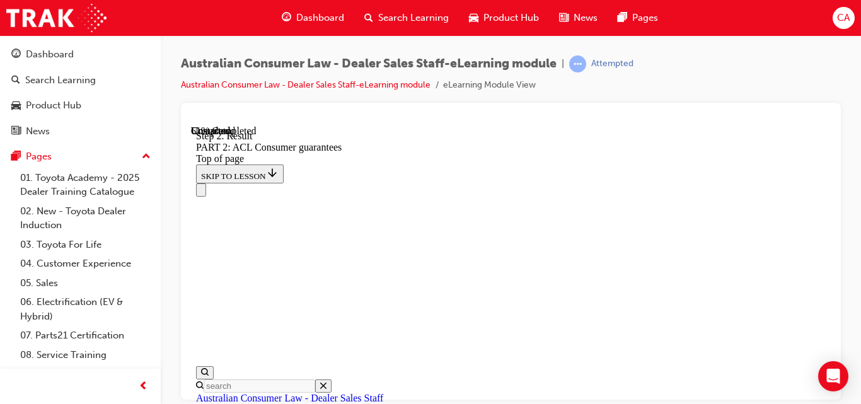
scroll to position [9690, 0]
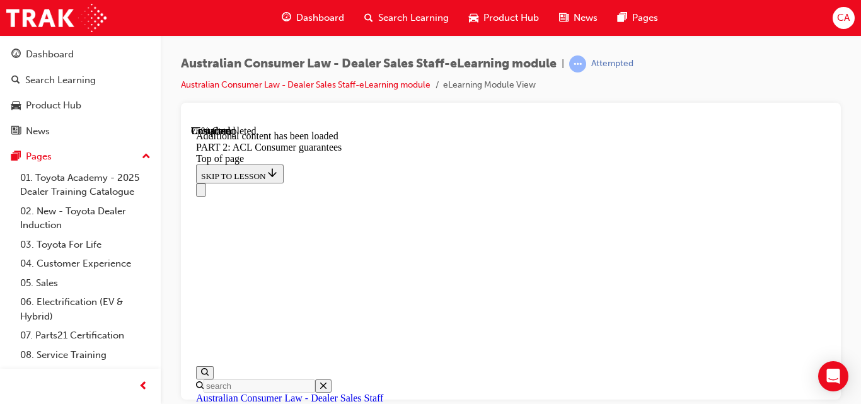
scroll to position [12742, 0]
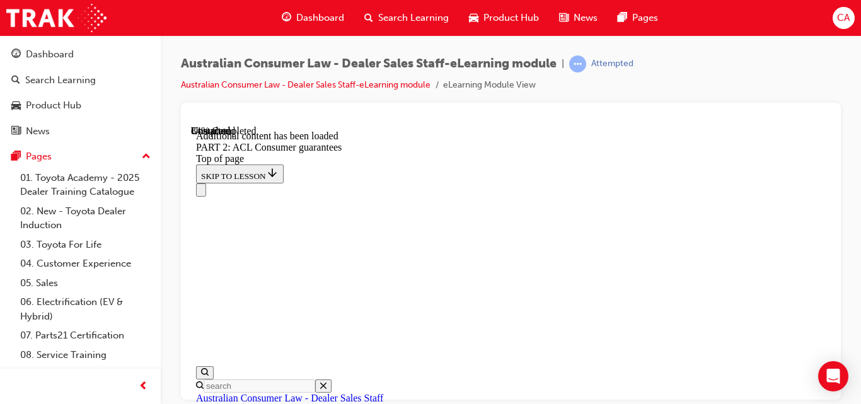
scroll to position [15006, 0]
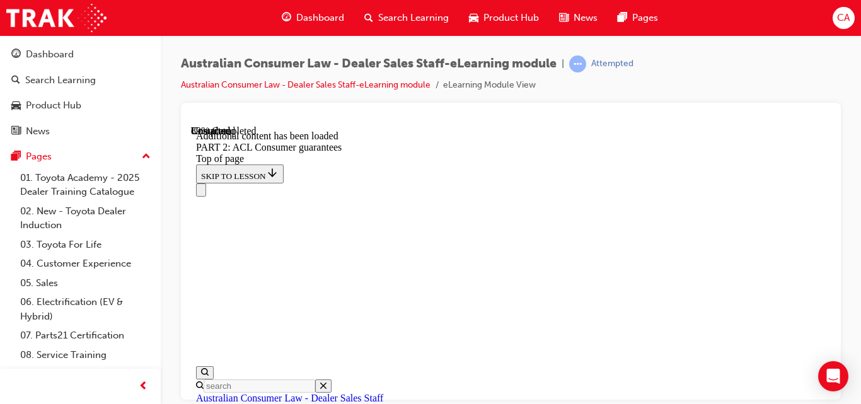
scroll to position [16663, 0]
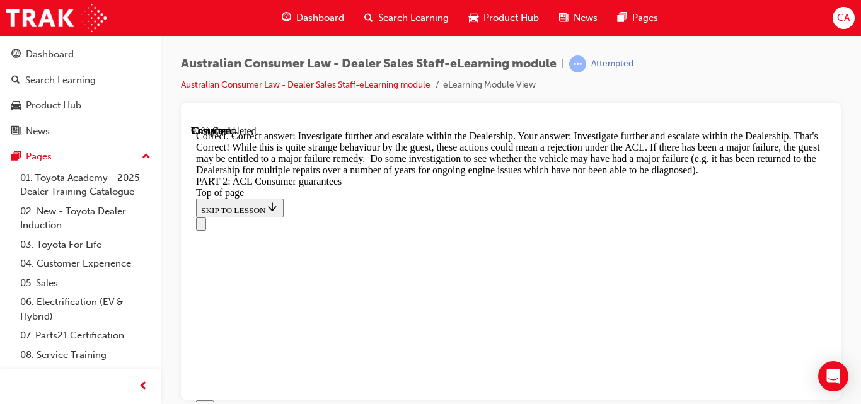
scroll to position [17143, 0]
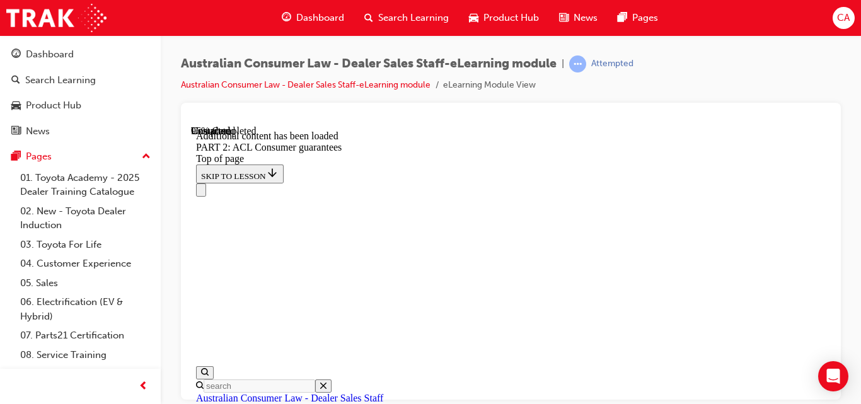
scroll to position [19195, 0]
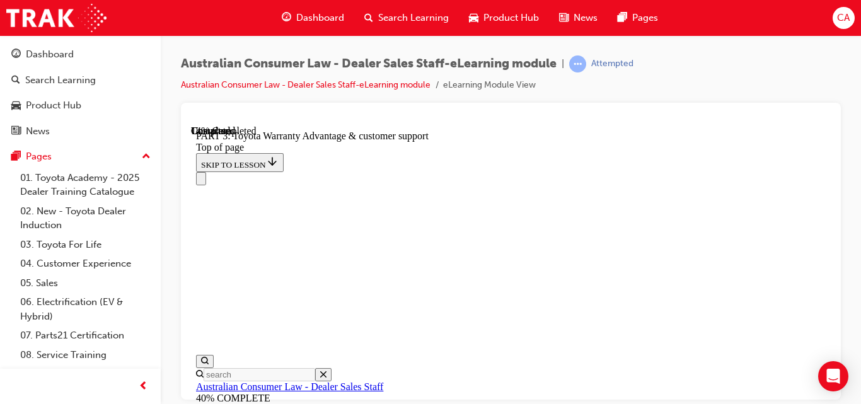
scroll to position [1149, 0]
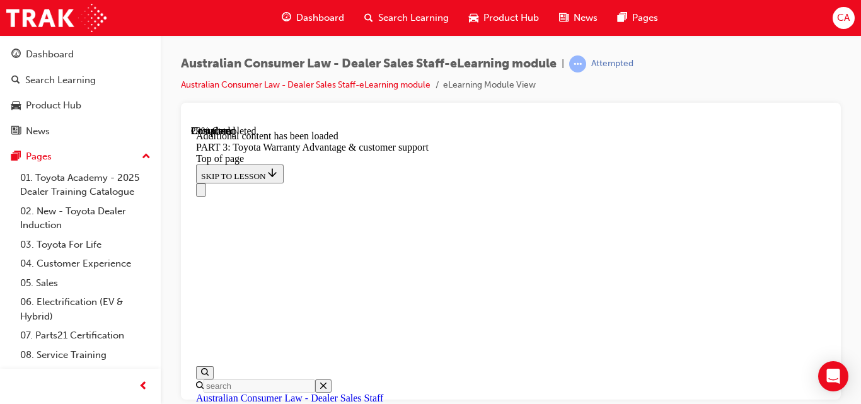
scroll to position [2165, 0]
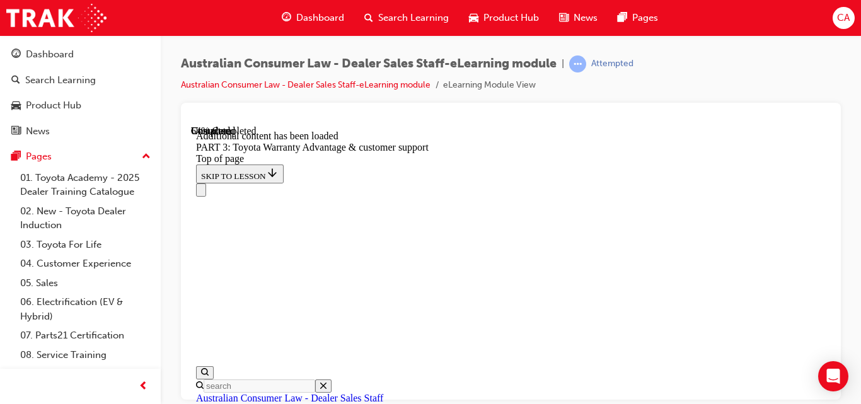
scroll to position [4376, 0]
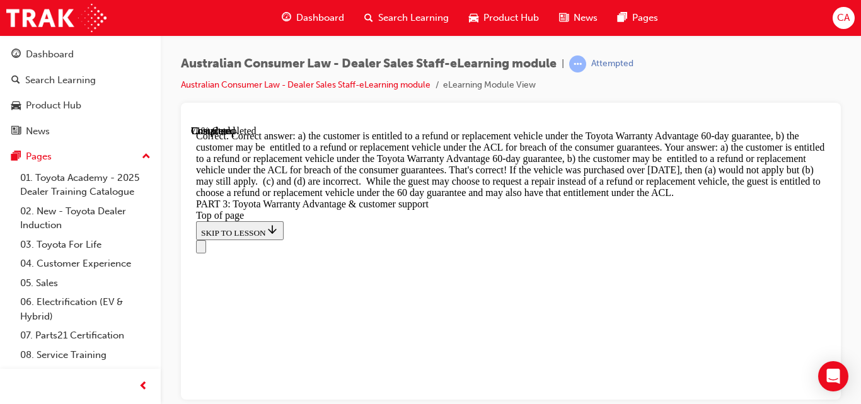
scroll to position [4948, 0]
drag, startPoint x: 586, startPoint y: 308, endPoint x: 507, endPoint y: 320, distance: 79.7
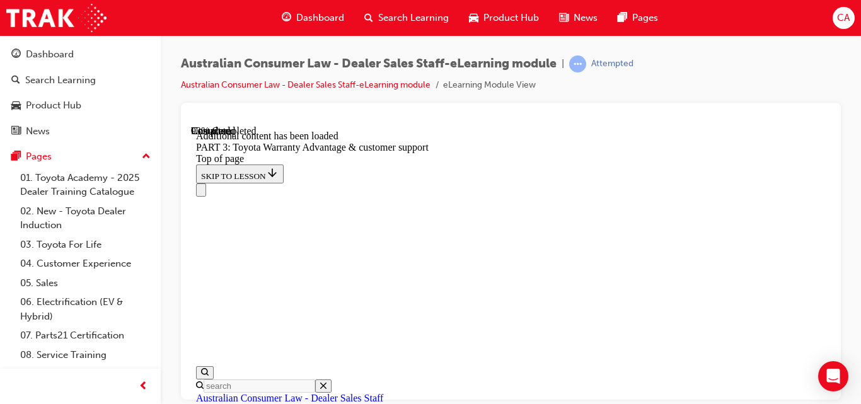
scroll to position [5345, 0]
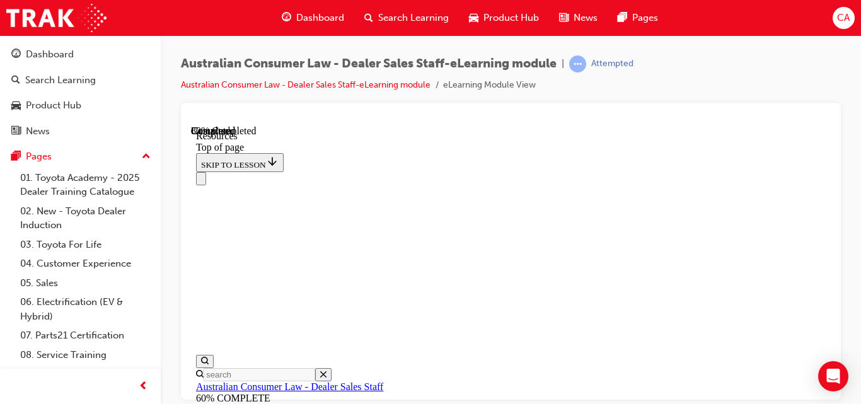
scroll to position [979, 0]
drag, startPoint x: 543, startPoint y: 301, endPoint x: 446, endPoint y: 305, distance: 97.2
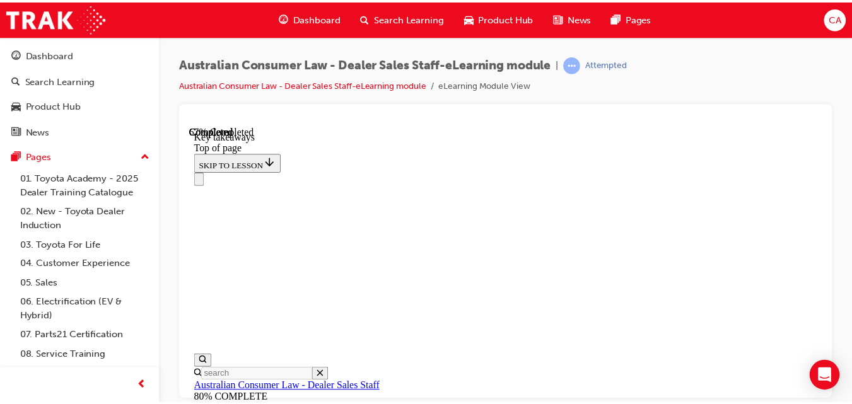
scroll to position [479, 0]
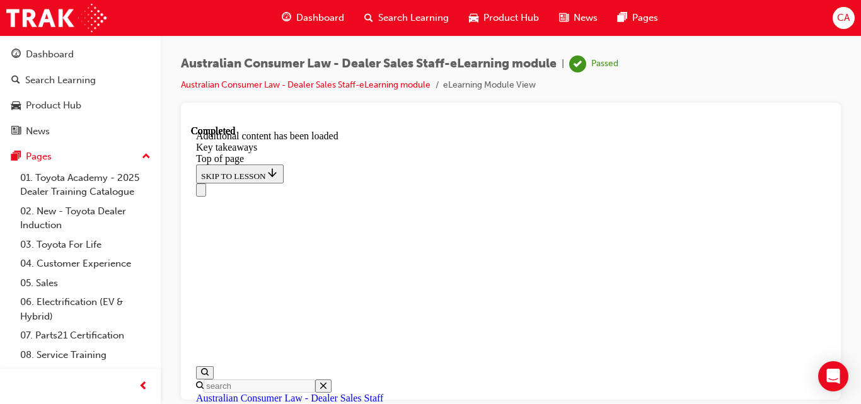
click at [306, 15] on span "Dashboard" at bounding box center [320, 18] width 48 height 15
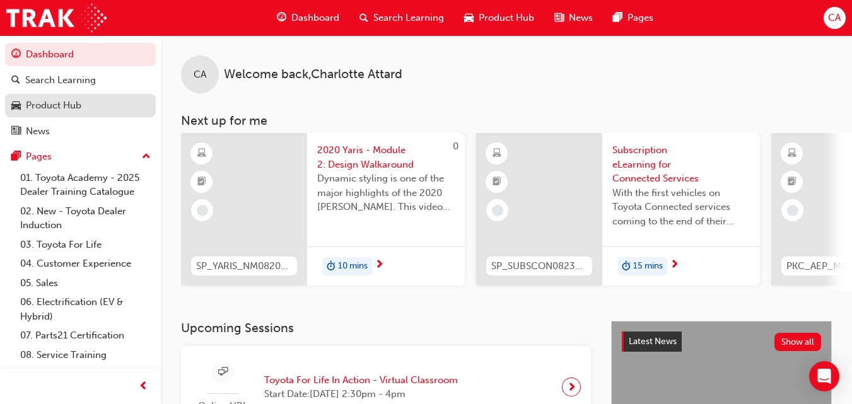
click at [42, 98] on div "Product Hub" at bounding box center [53, 105] width 55 height 15
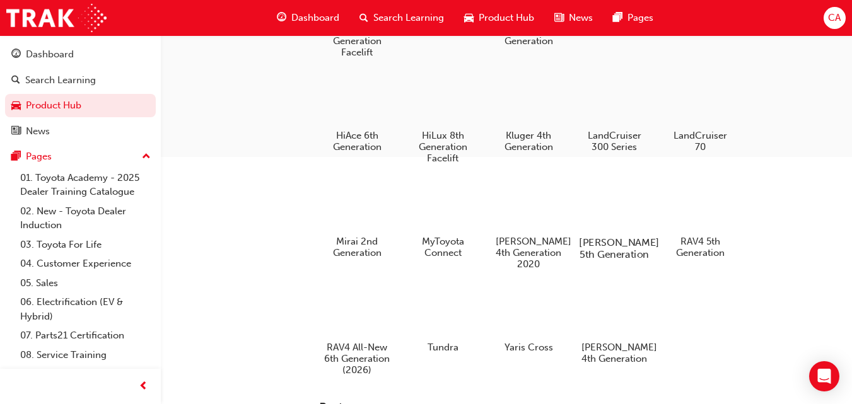
scroll to position [313, 0]
click at [712, 212] on div at bounding box center [700, 207] width 70 height 50
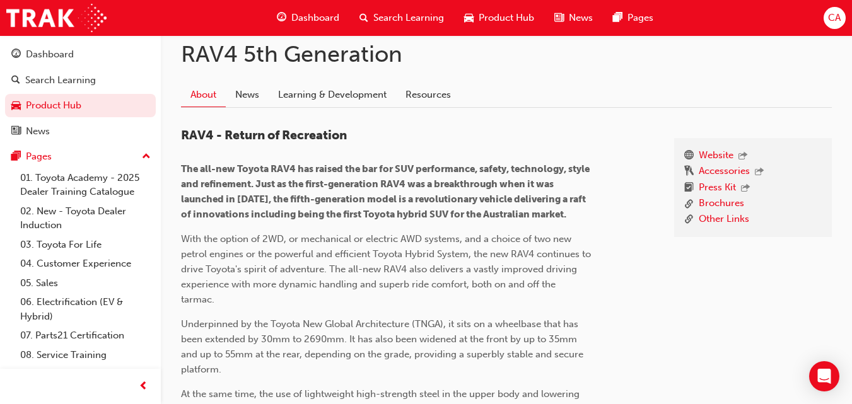
scroll to position [265, 0]
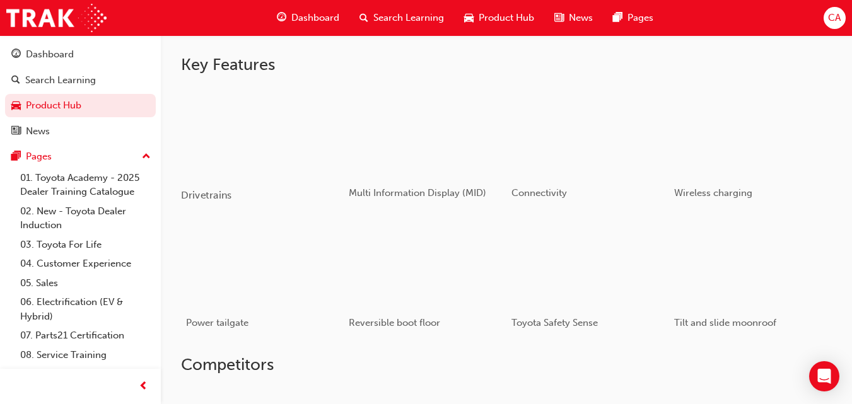
click at [303, 119] on div "button" at bounding box center [262, 131] width 163 height 91
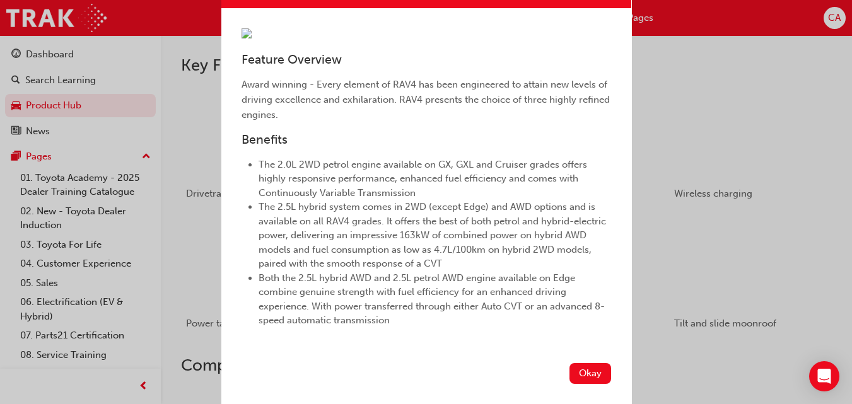
scroll to position [219, 0]
click at [576, 371] on button "Okay" at bounding box center [590, 373] width 42 height 21
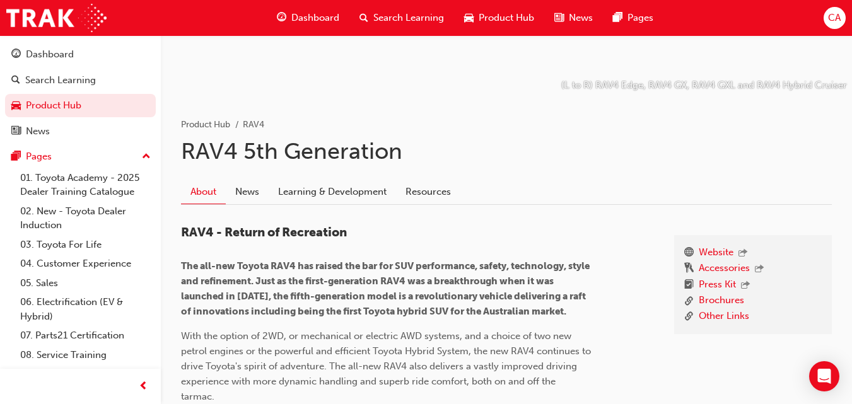
scroll to position [168, 0]
click at [351, 189] on link "Learning & Development" at bounding box center [332, 192] width 127 height 24
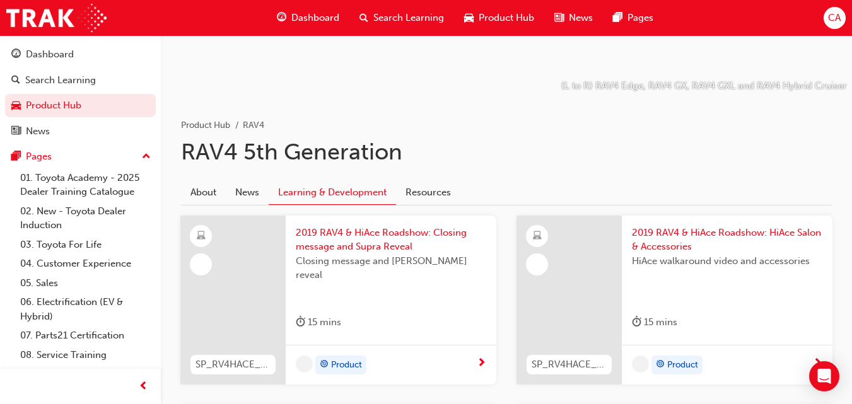
scroll to position [263, 0]
